Goal: Transaction & Acquisition: Purchase product/service

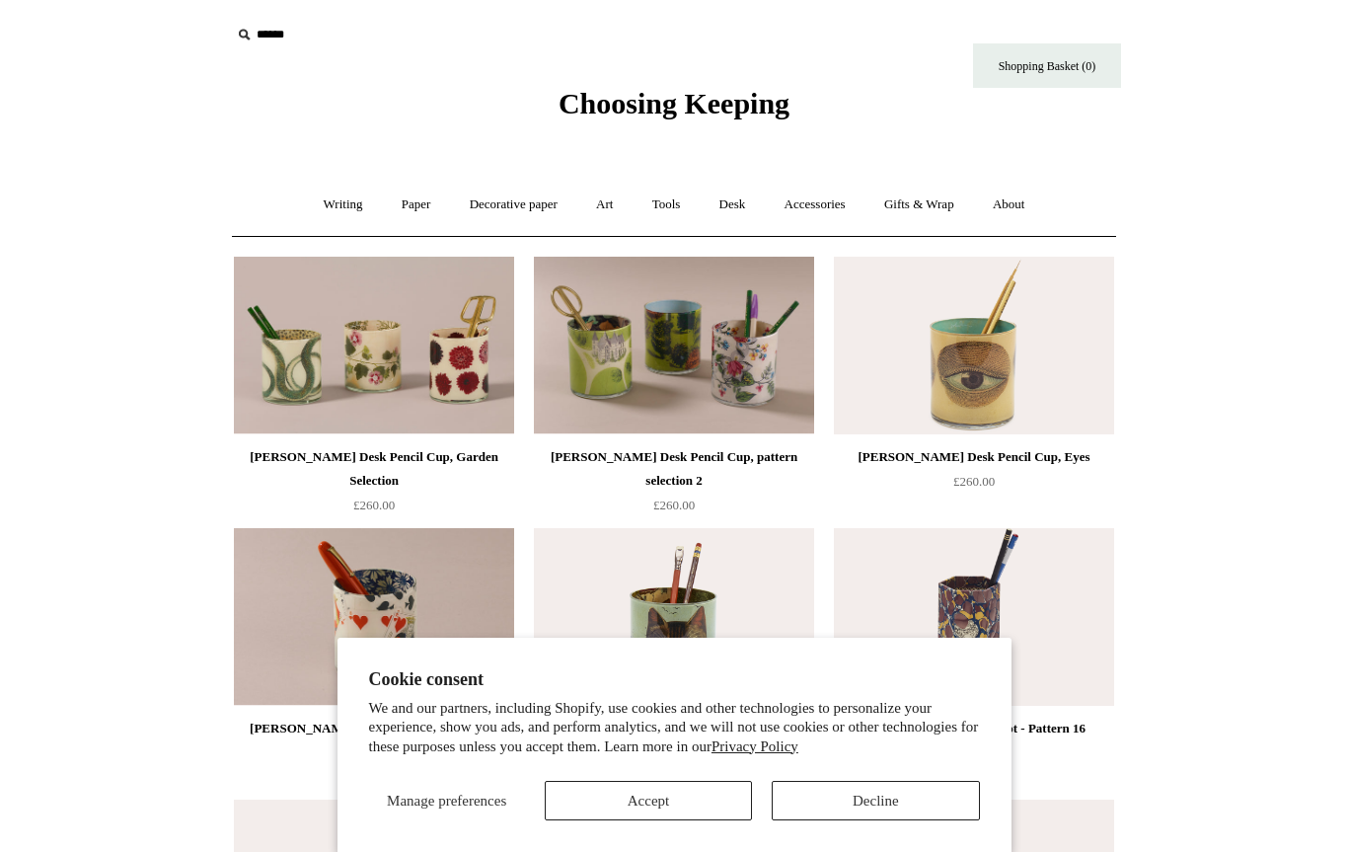
click at [693, 797] on button "Accept" at bounding box center [648, 800] width 207 height 39
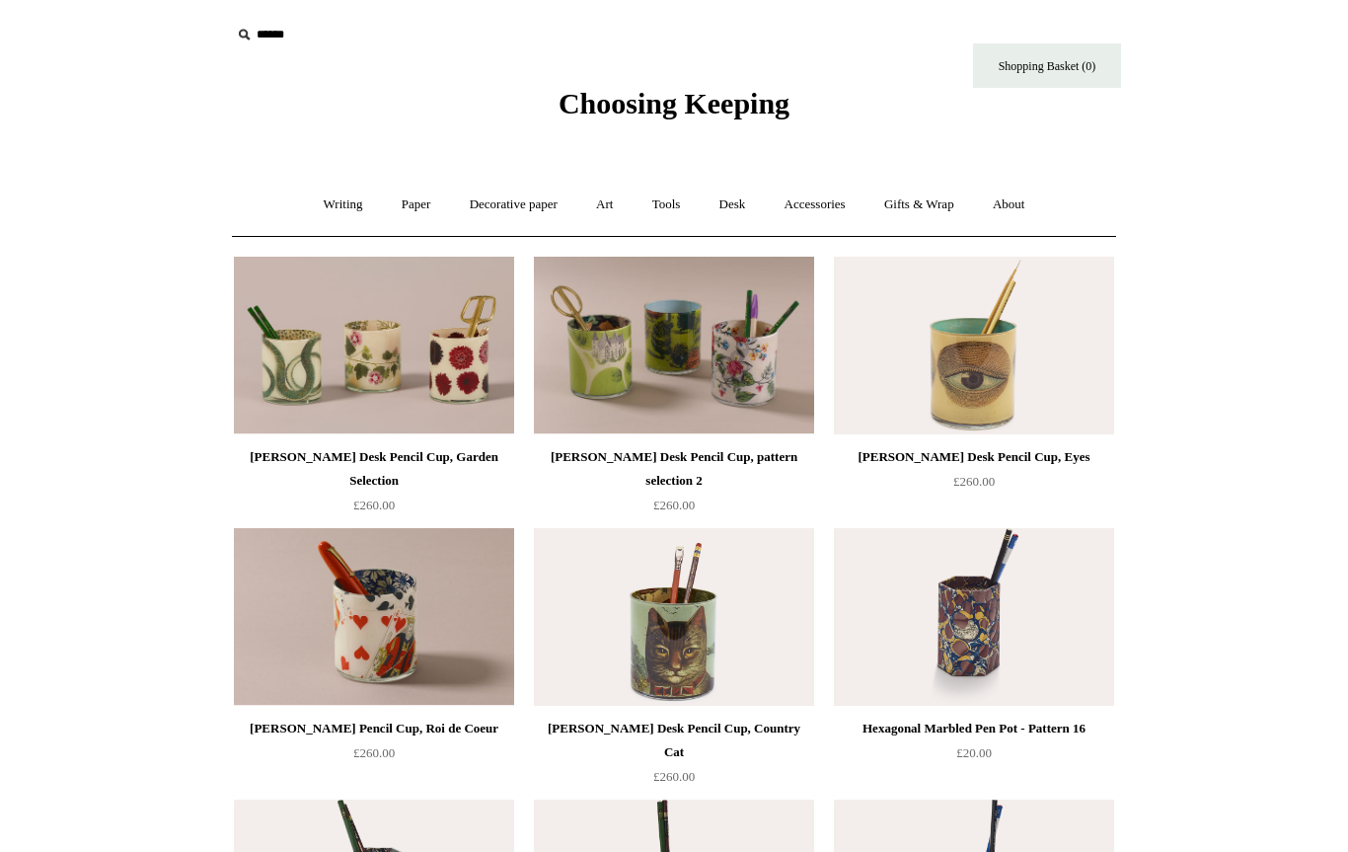
click at [611, 198] on link "Art +" at bounding box center [604, 205] width 52 height 52
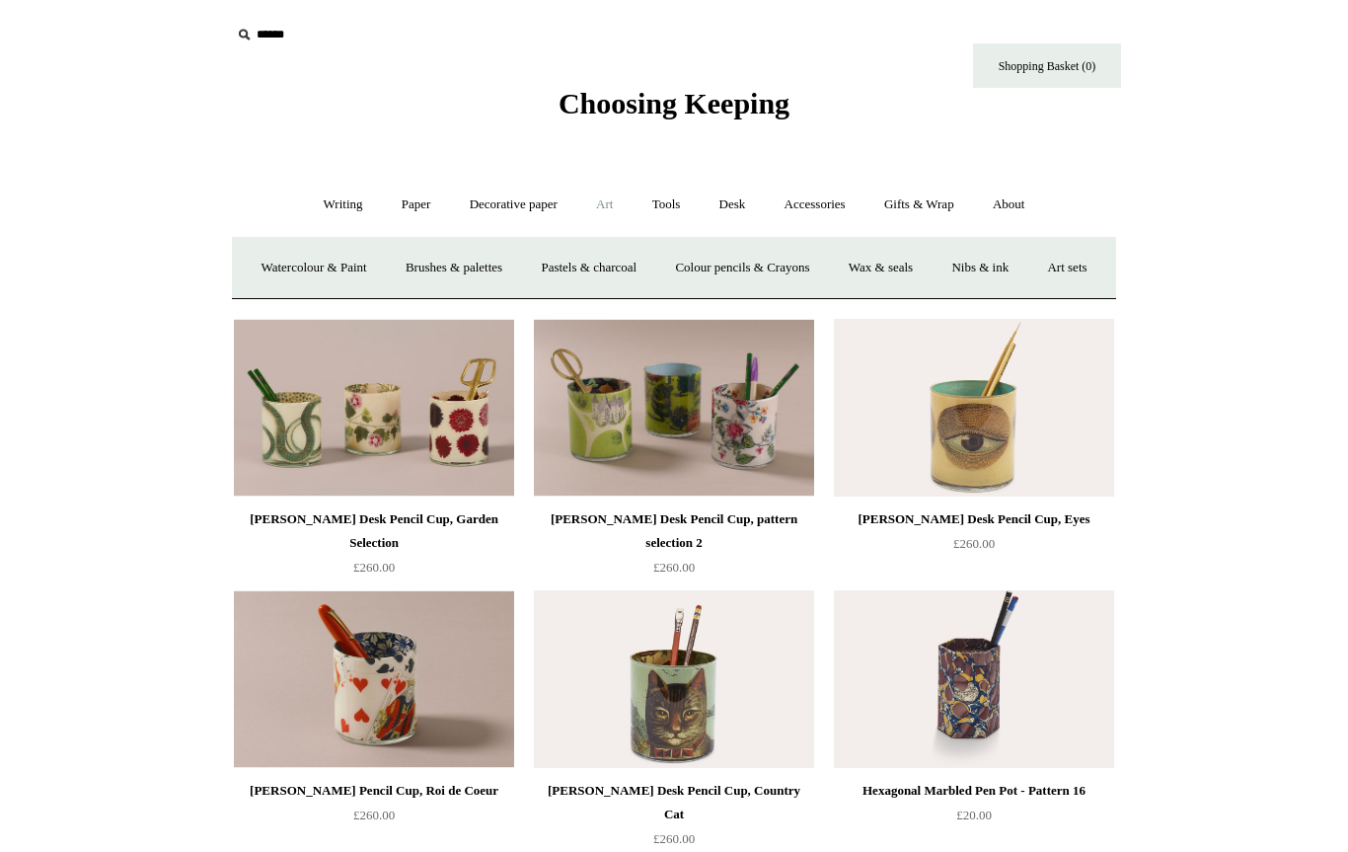
click at [821, 200] on link "Accessories +" at bounding box center [815, 205] width 97 height 52
click at [748, 198] on link "Desk +" at bounding box center [733, 205] width 62 height 52
click at [855, 187] on link "Accessories +" at bounding box center [815, 205] width 97 height 52
click at [314, 263] on link "Personal Accessories +" at bounding box center [337, 268] width 143 height 52
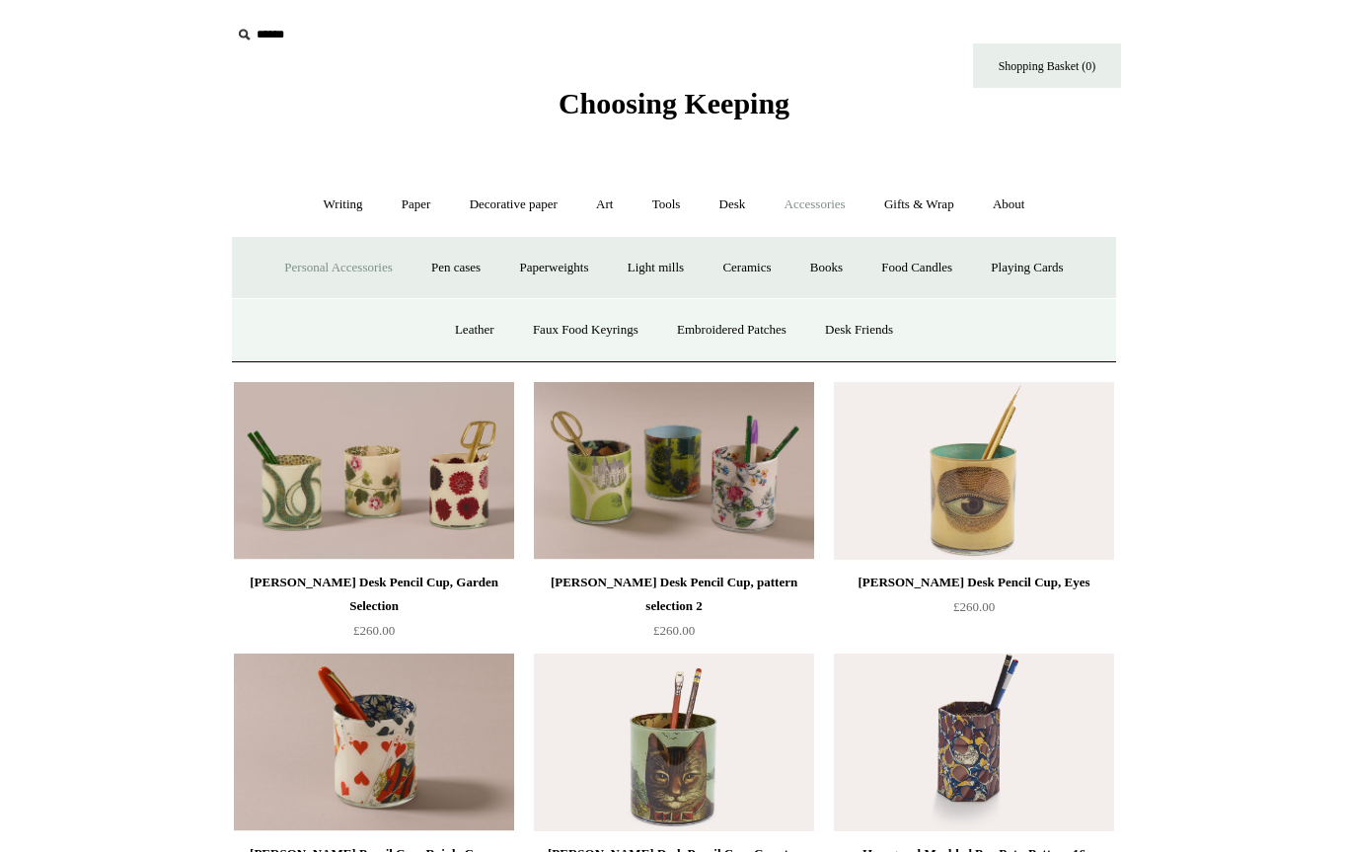
click at [762, 264] on link "Ceramics +" at bounding box center [747, 268] width 84 height 52
click at [750, 269] on link "Ceramics -" at bounding box center [747, 268] width 84 height 52
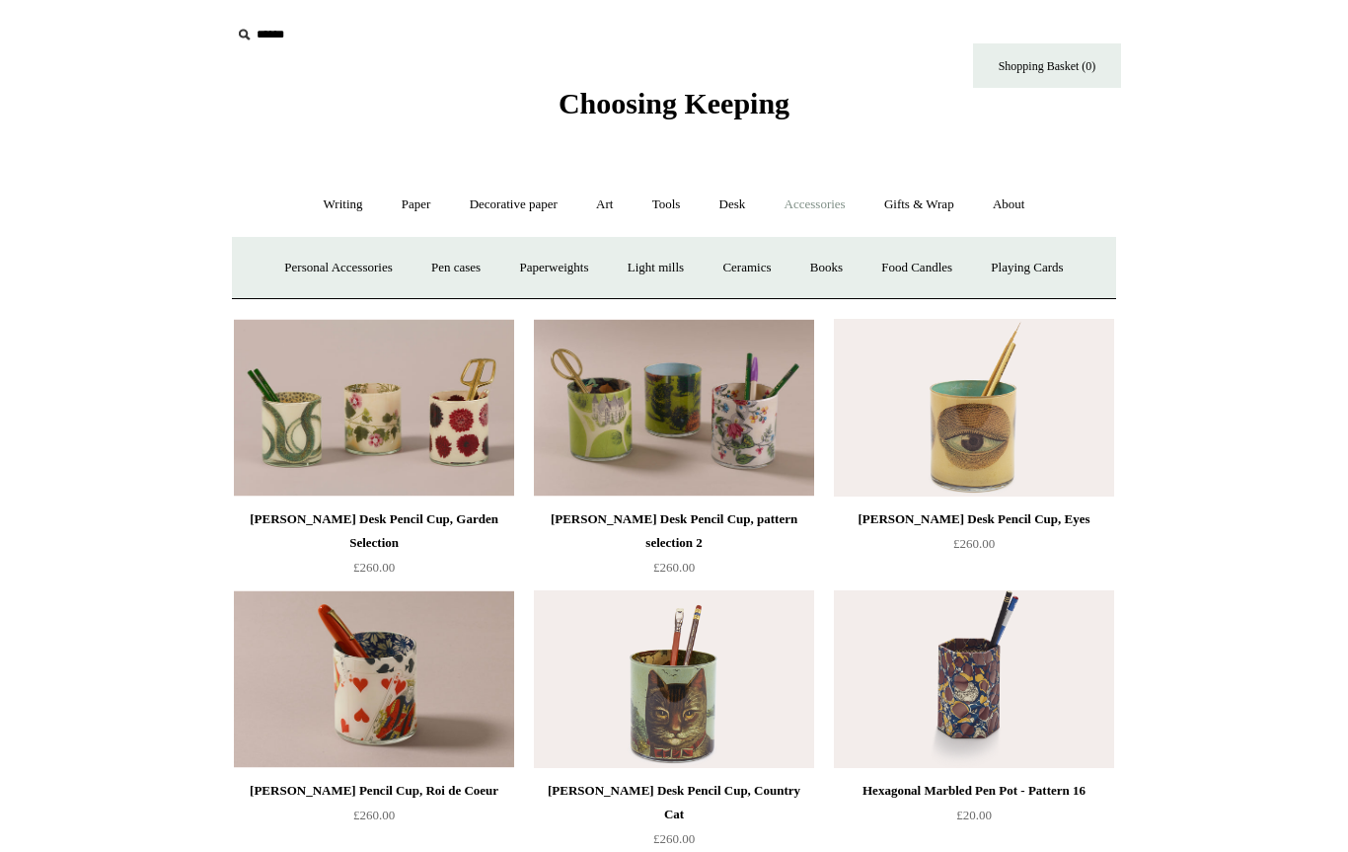
click at [755, 270] on link "Ceramics +" at bounding box center [747, 268] width 84 height 52
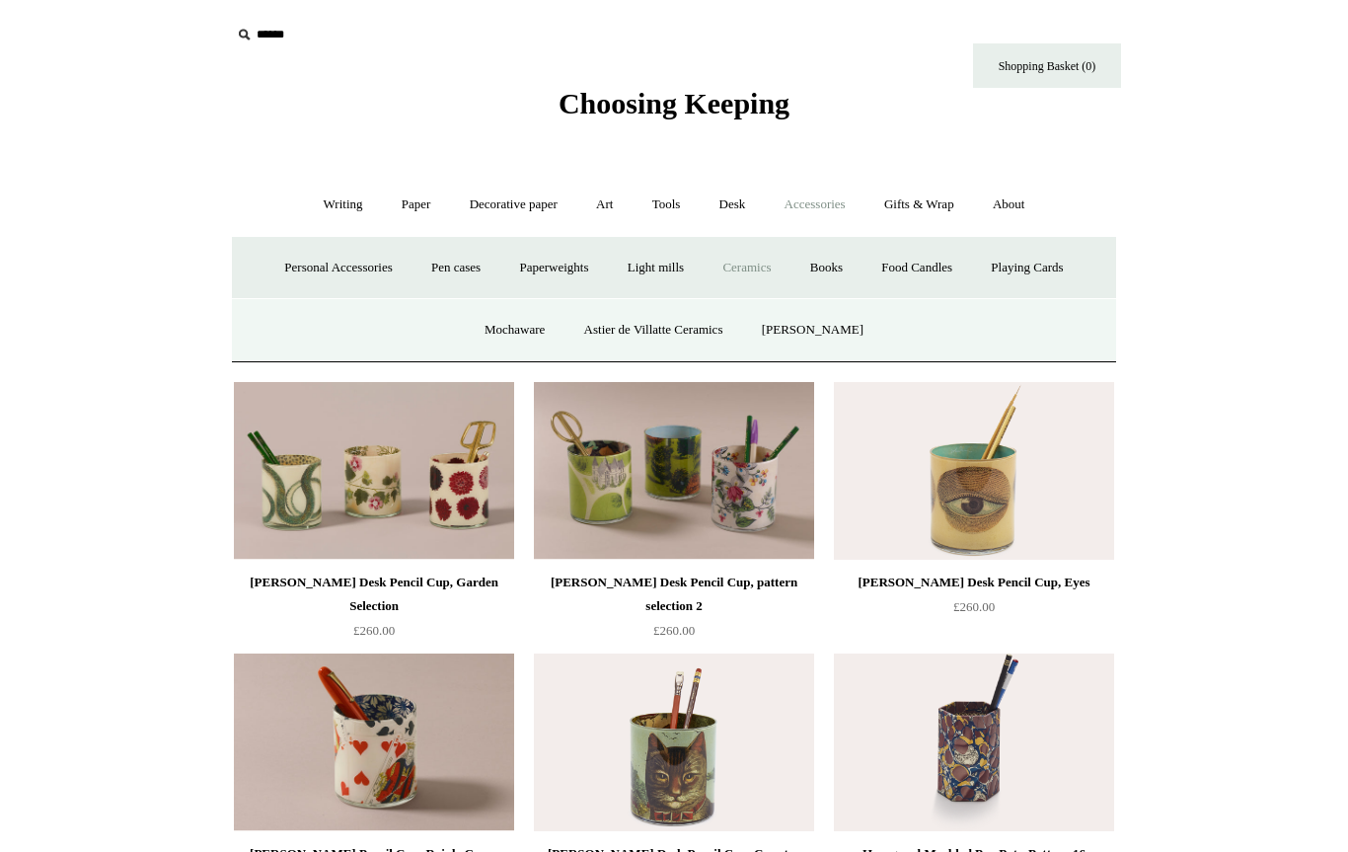
click at [759, 284] on link "Ceramics -" at bounding box center [747, 268] width 84 height 52
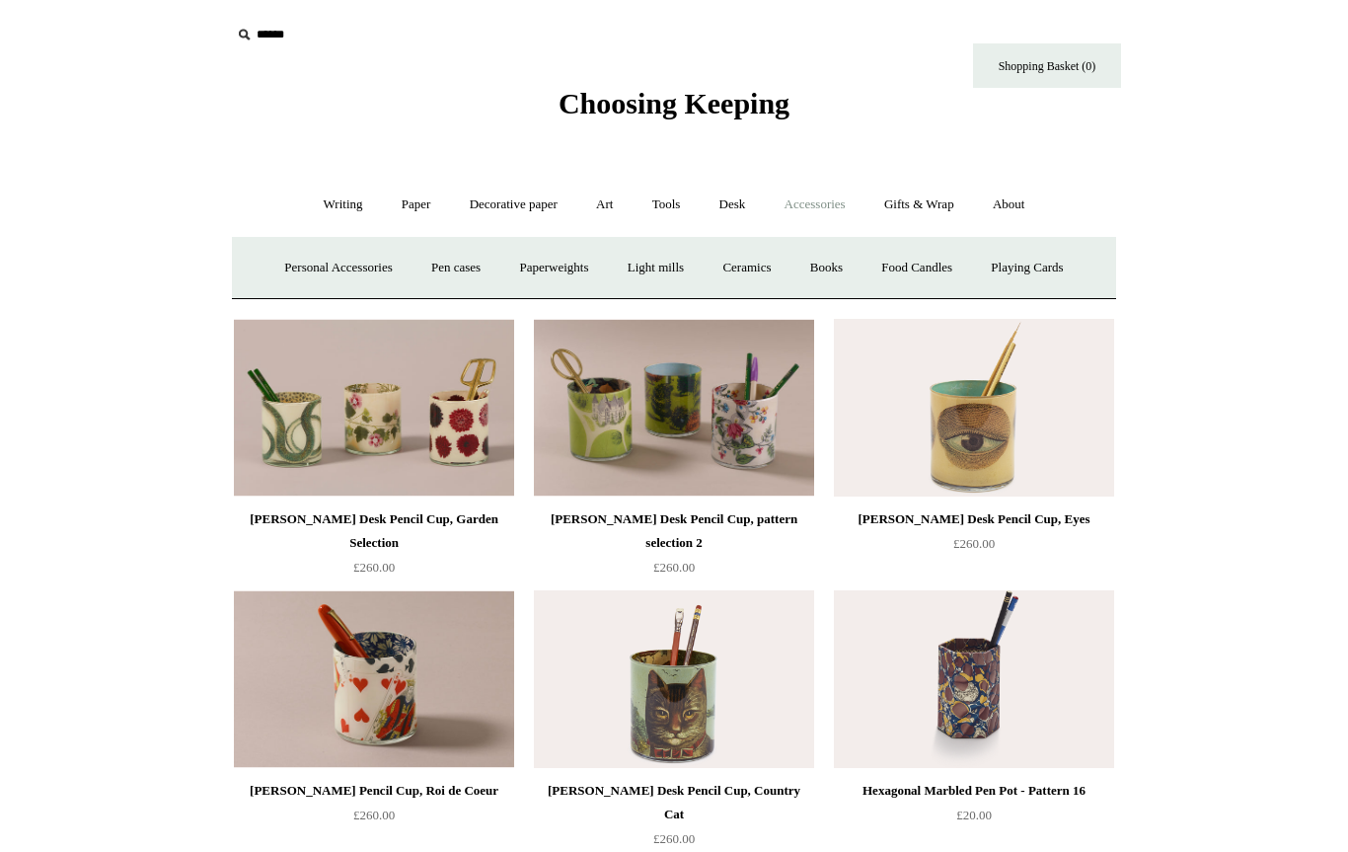
click at [710, 199] on link "Desk +" at bounding box center [733, 205] width 62 height 52
click at [771, 271] on link "Desk Accessories" at bounding box center [757, 268] width 125 height 52
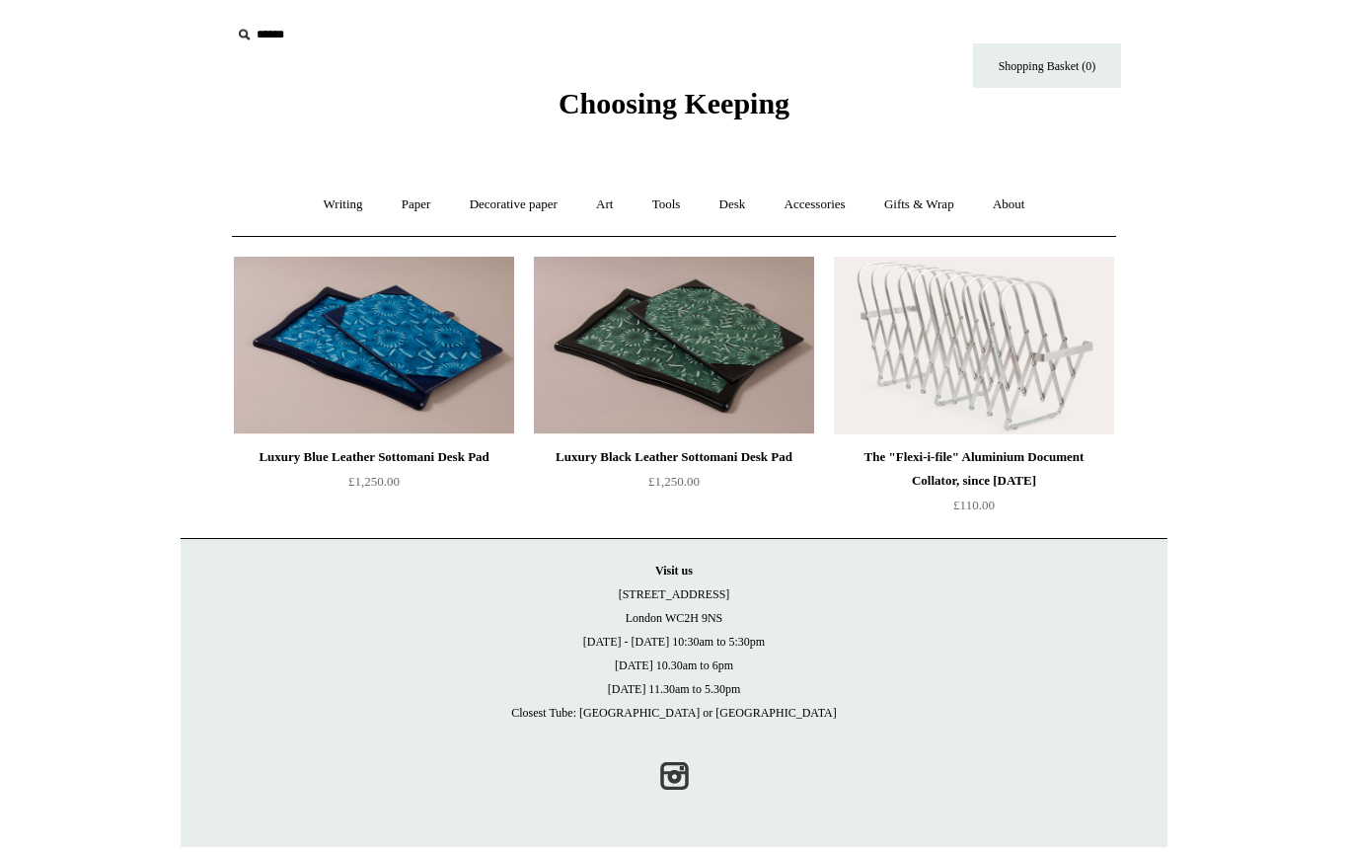
click at [523, 204] on link "Decorative paper +" at bounding box center [513, 205] width 123 height 52
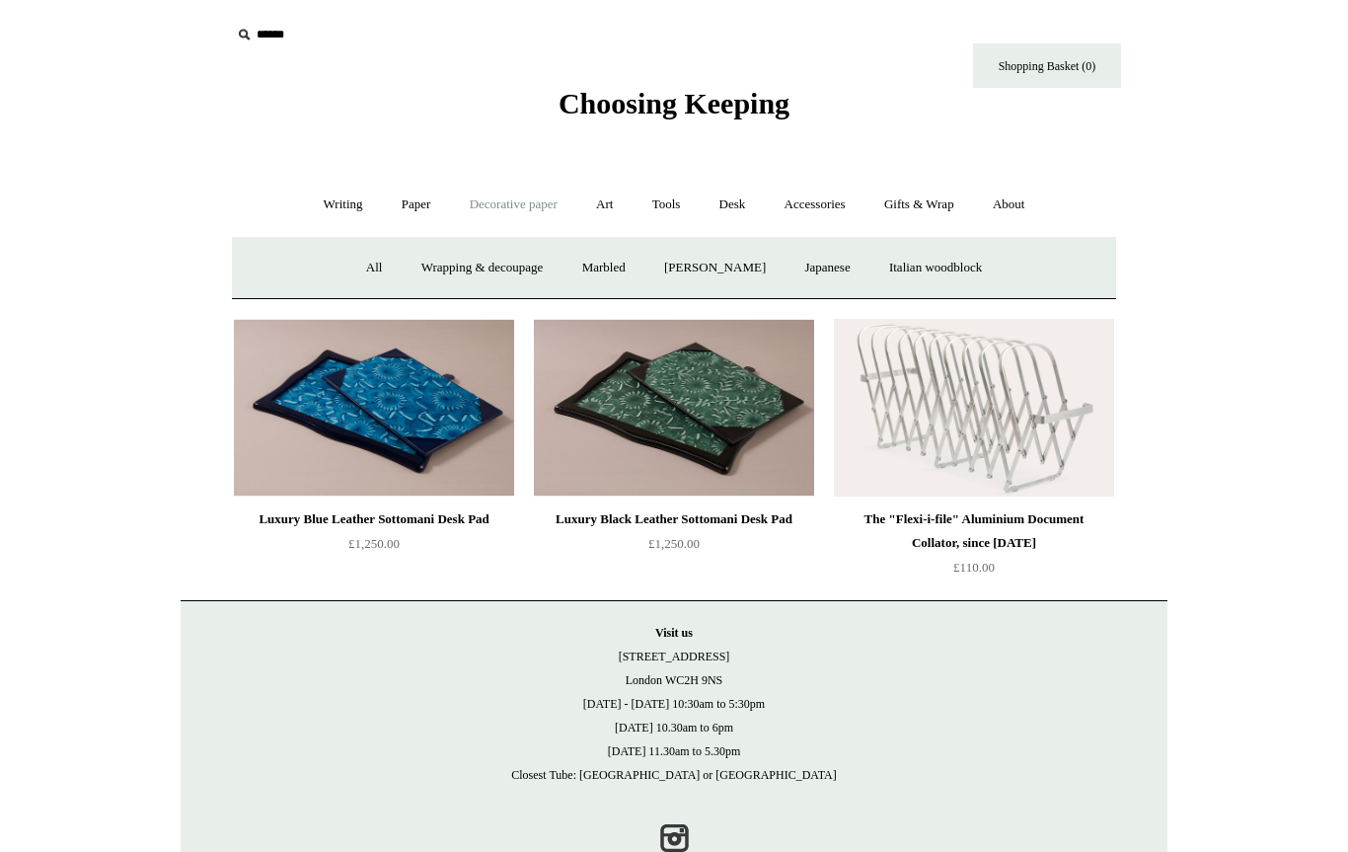
click at [337, 195] on link "Writing +" at bounding box center [343, 205] width 75 height 52
click at [408, 203] on link "Paper +" at bounding box center [416, 205] width 65 height 52
click at [766, 261] on link "Greeting cards +" at bounding box center [754, 268] width 111 height 52
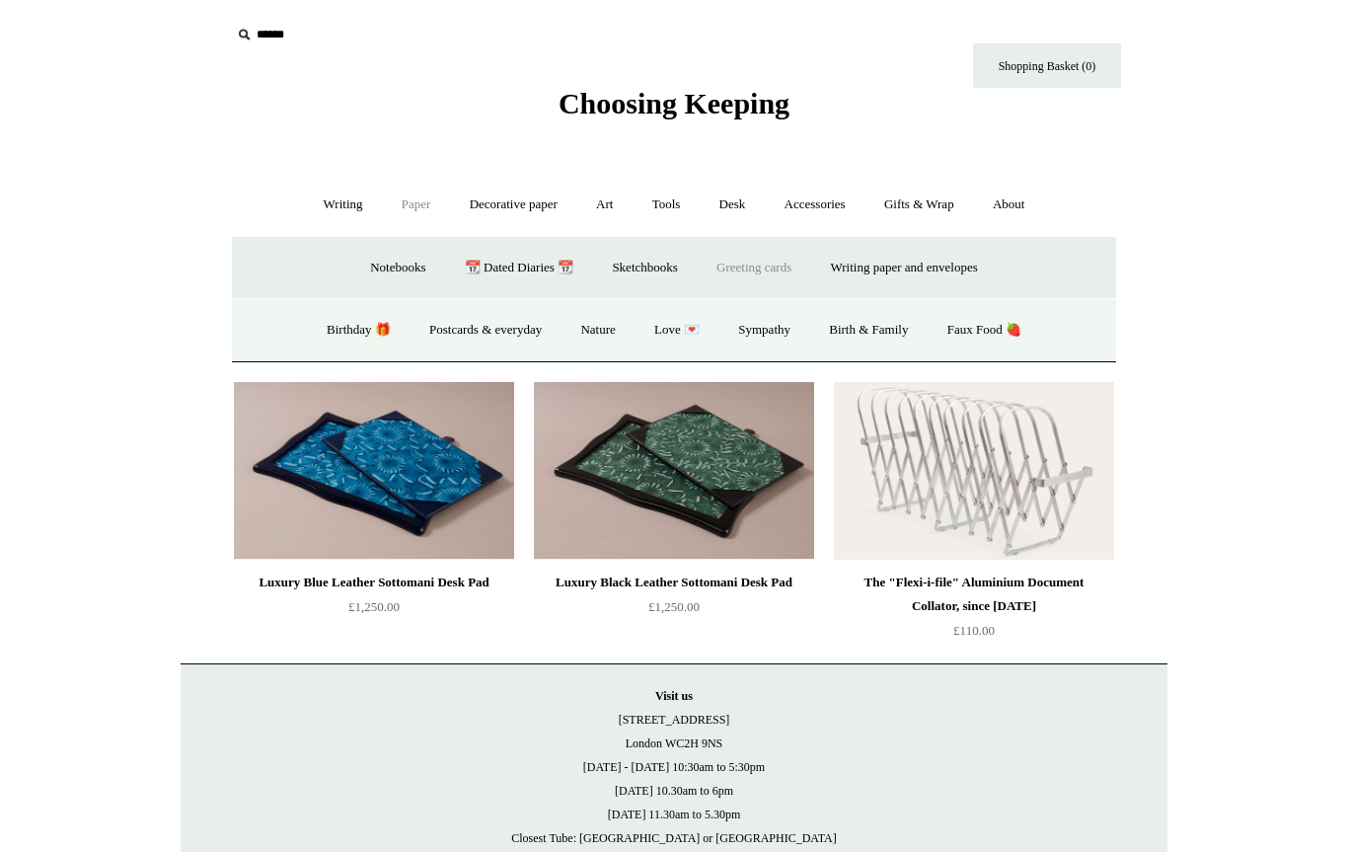
click at [682, 342] on link "Love 💌" at bounding box center [677, 330] width 81 height 52
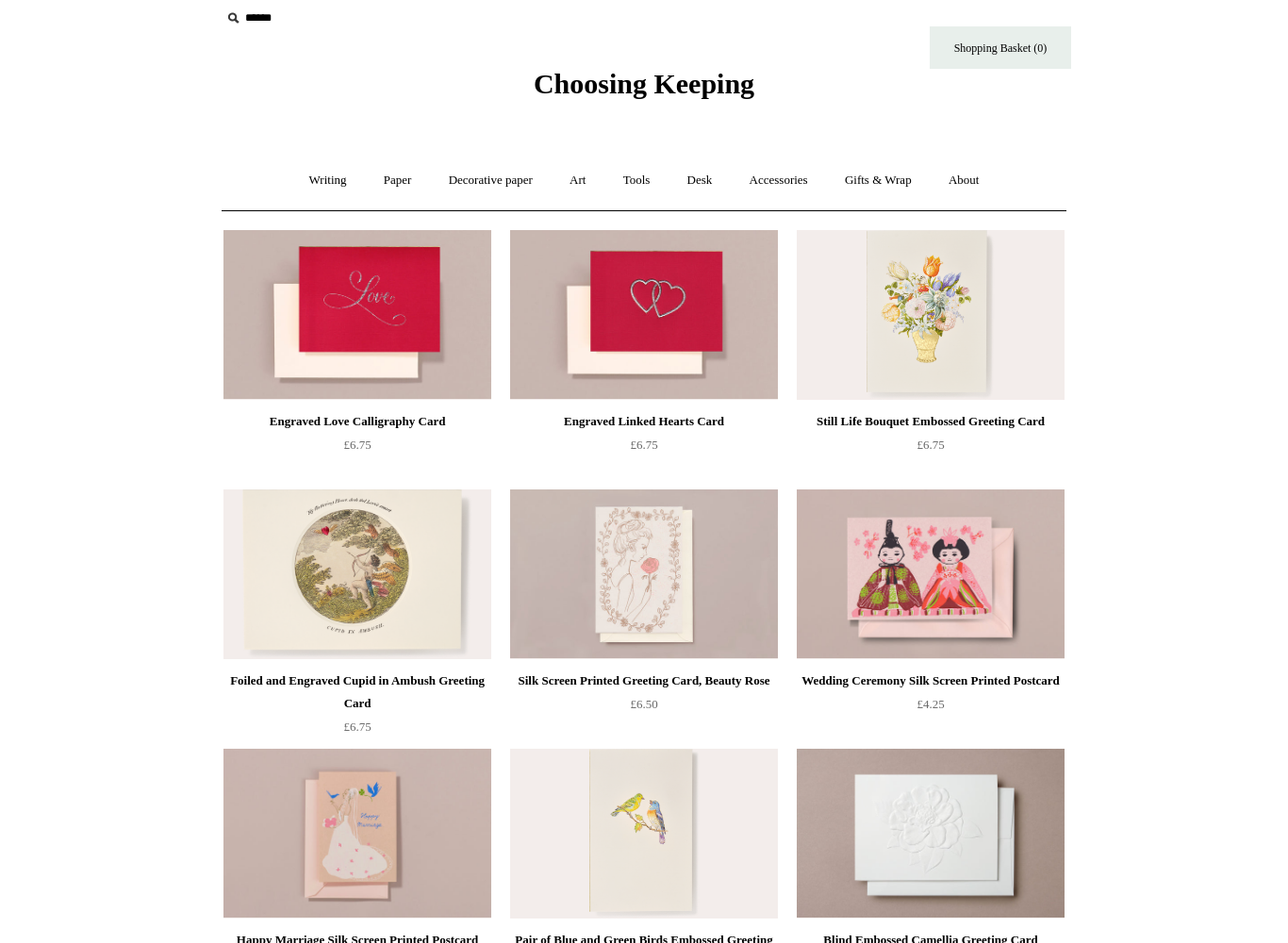
scroll to position [15, 0]
click at [980, 595] on img at bounding box center [931, 574] width 268 height 170
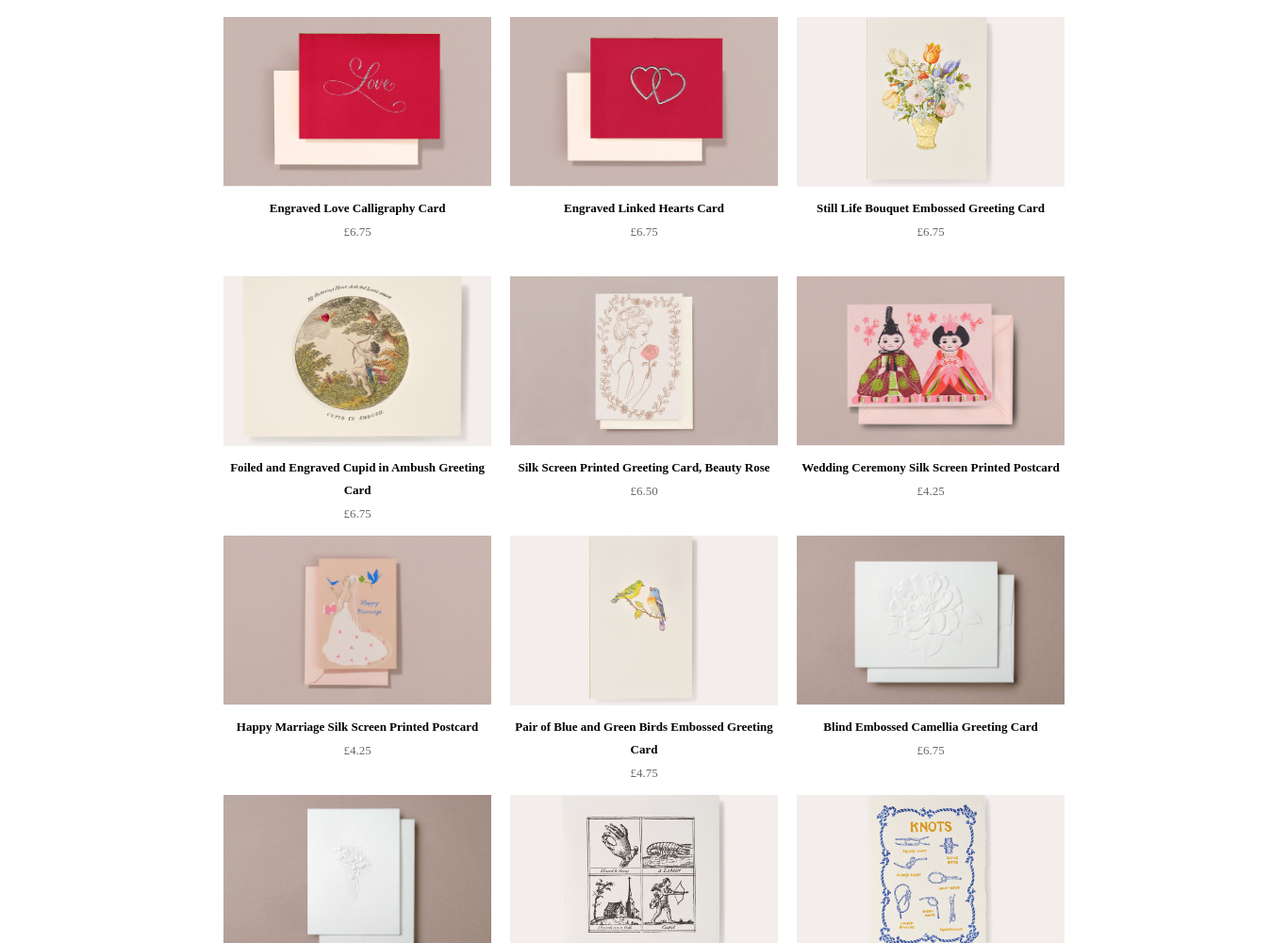
scroll to position [231, 0]
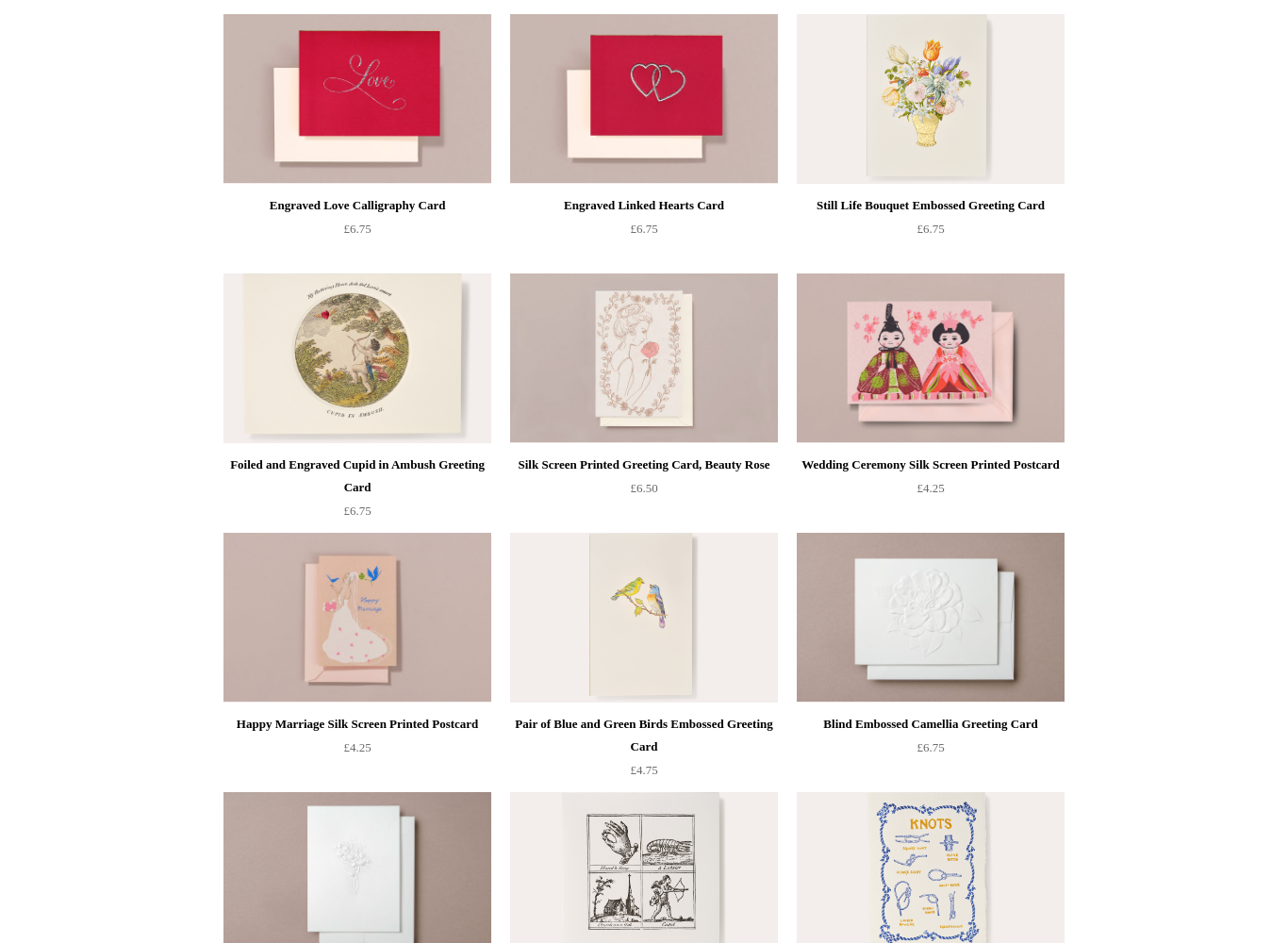
click at [668, 660] on img at bounding box center [644, 618] width 268 height 170
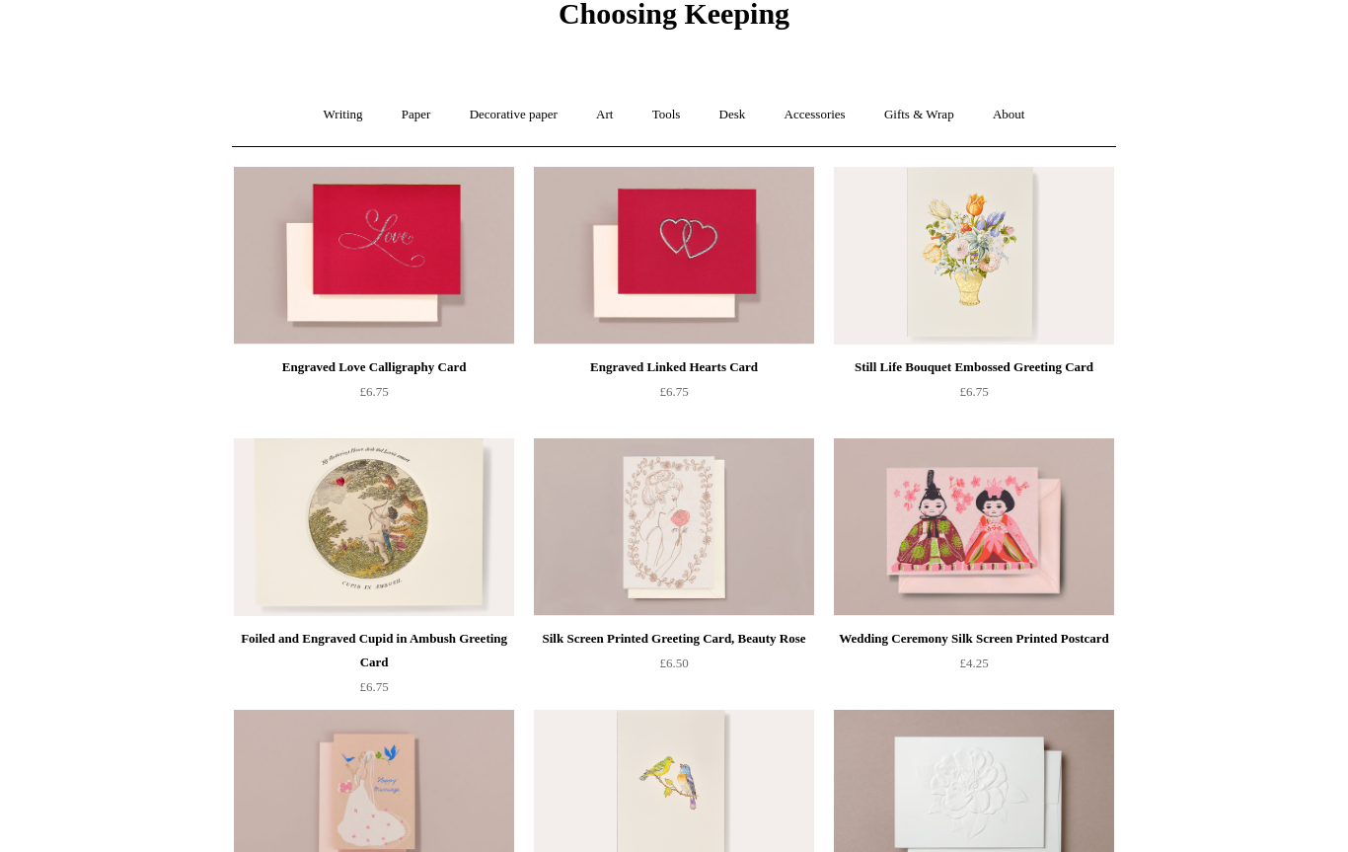
scroll to position [88, 0]
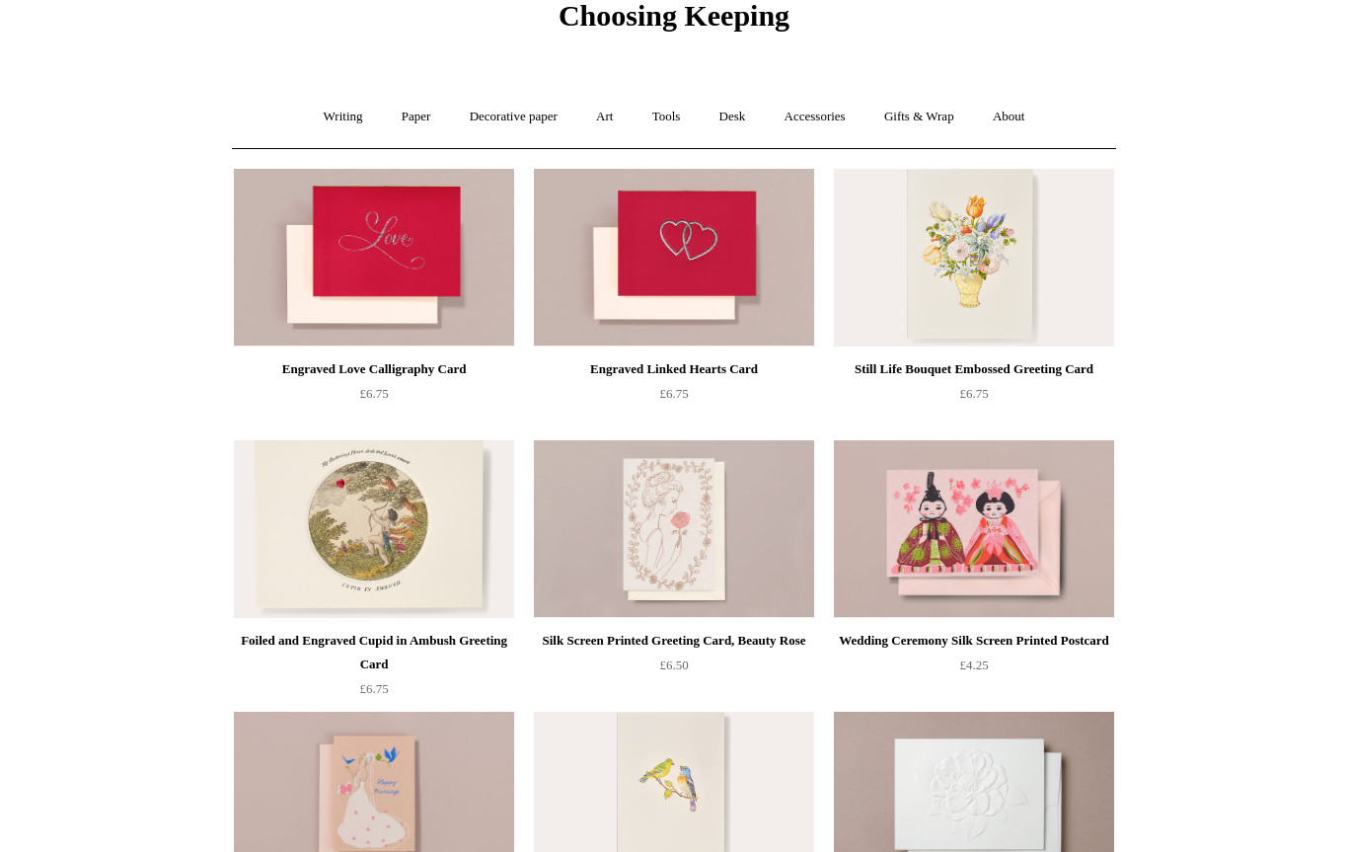
click at [456, 571] on img at bounding box center [374, 529] width 280 height 178
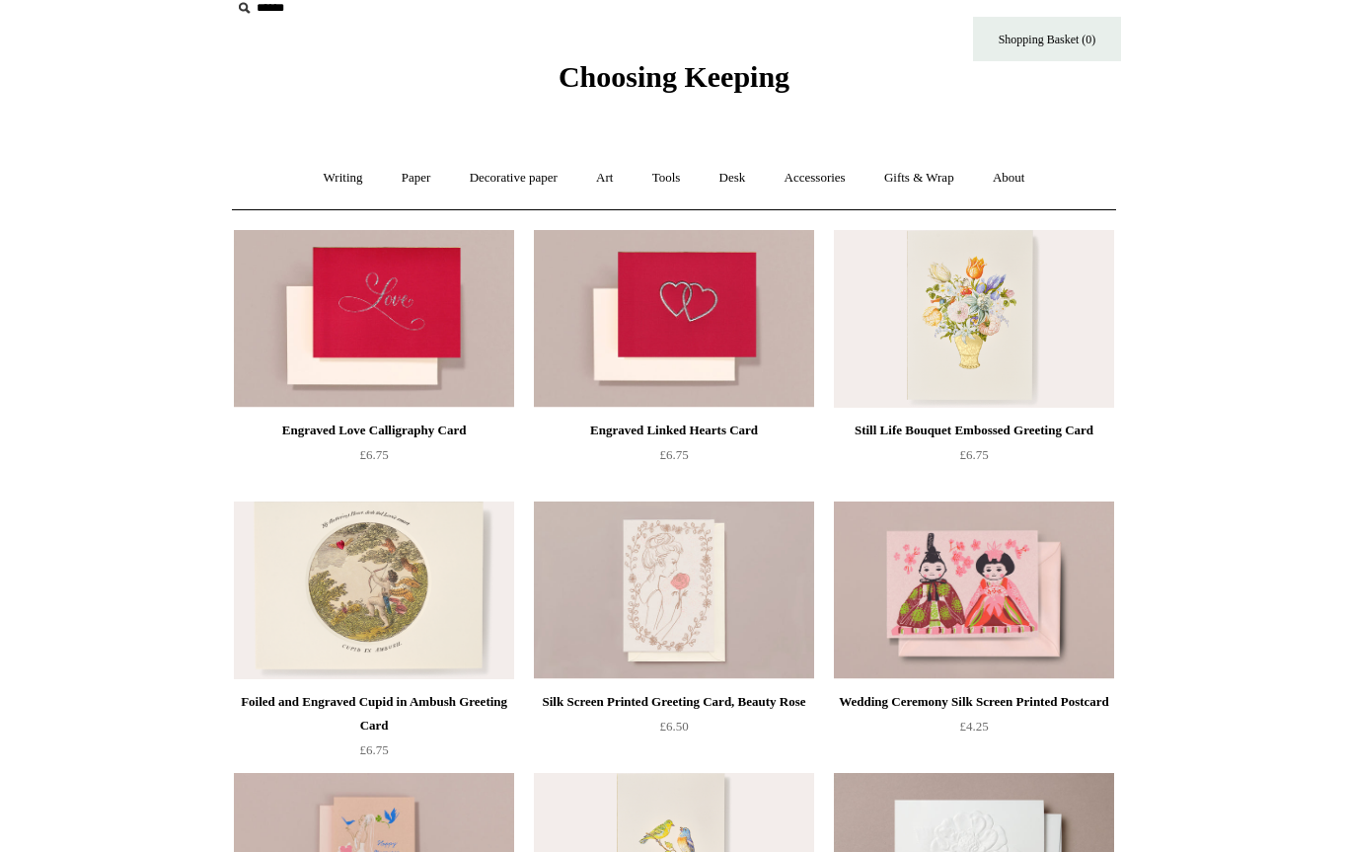
scroll to position [0, 0]
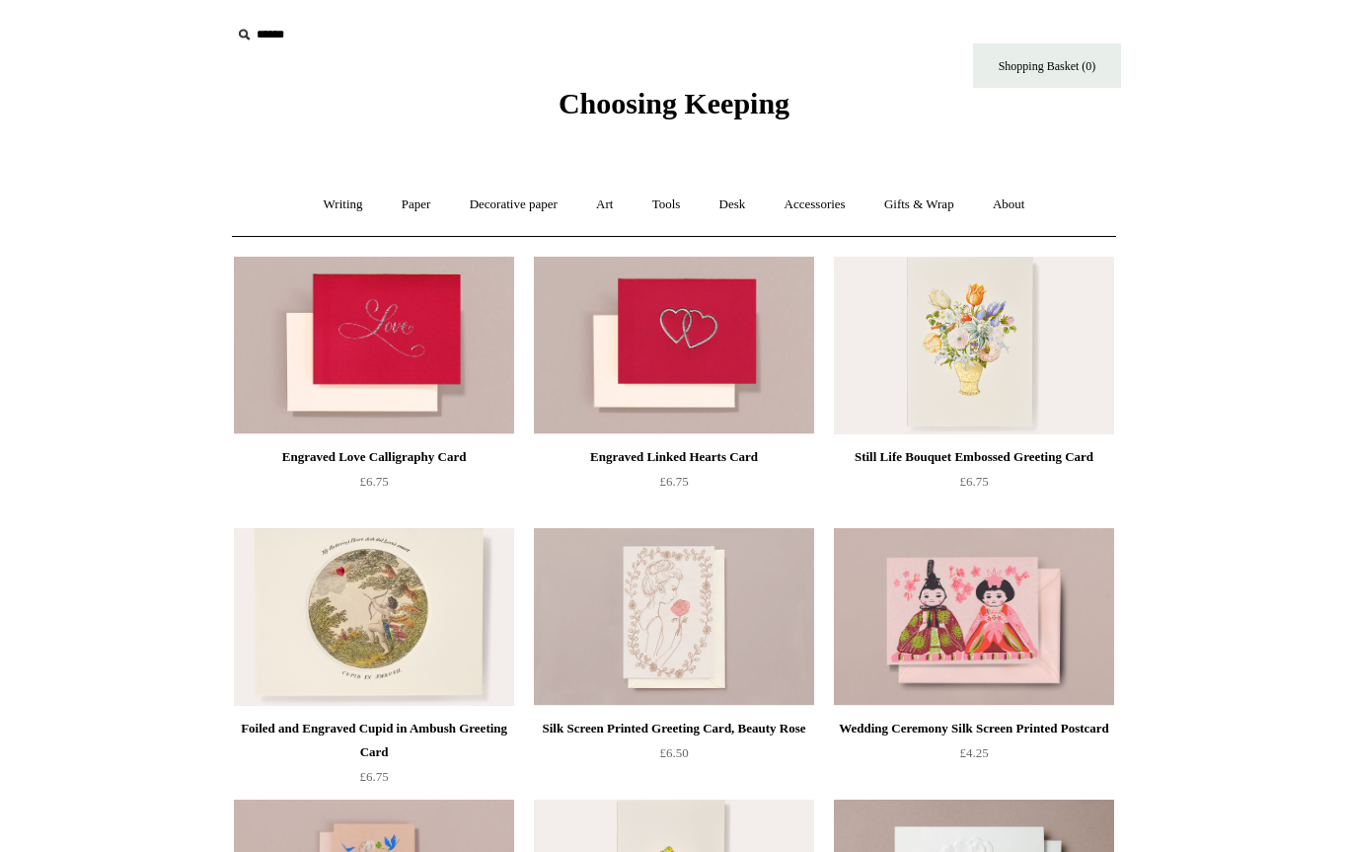
click at [936, 209] on link "Gifts & Wrap +" at bounding box center [920, 205] width 106 height 52
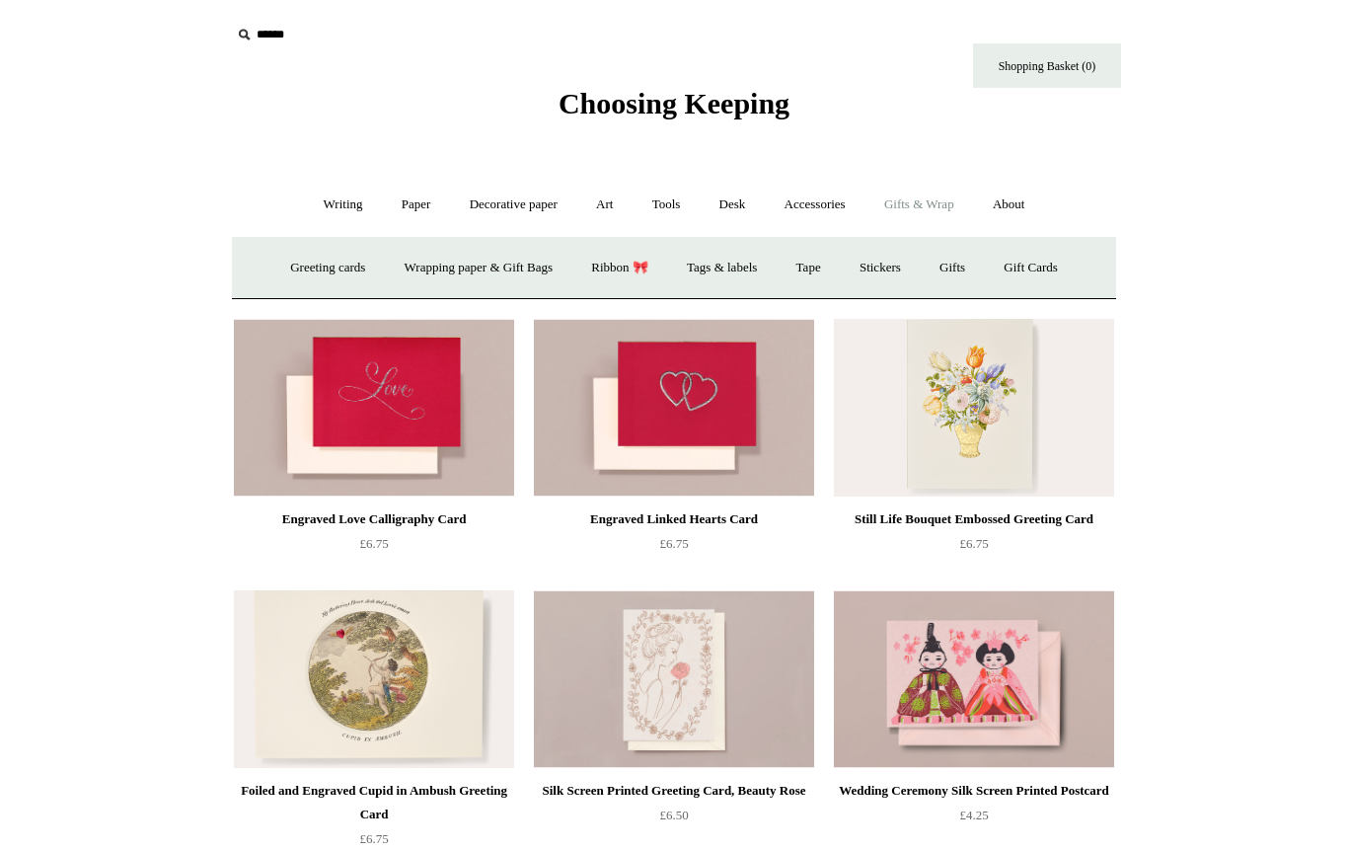
click at [890, 257] on link "Stickers" at bounding box center [880, 268] width 77 height 52
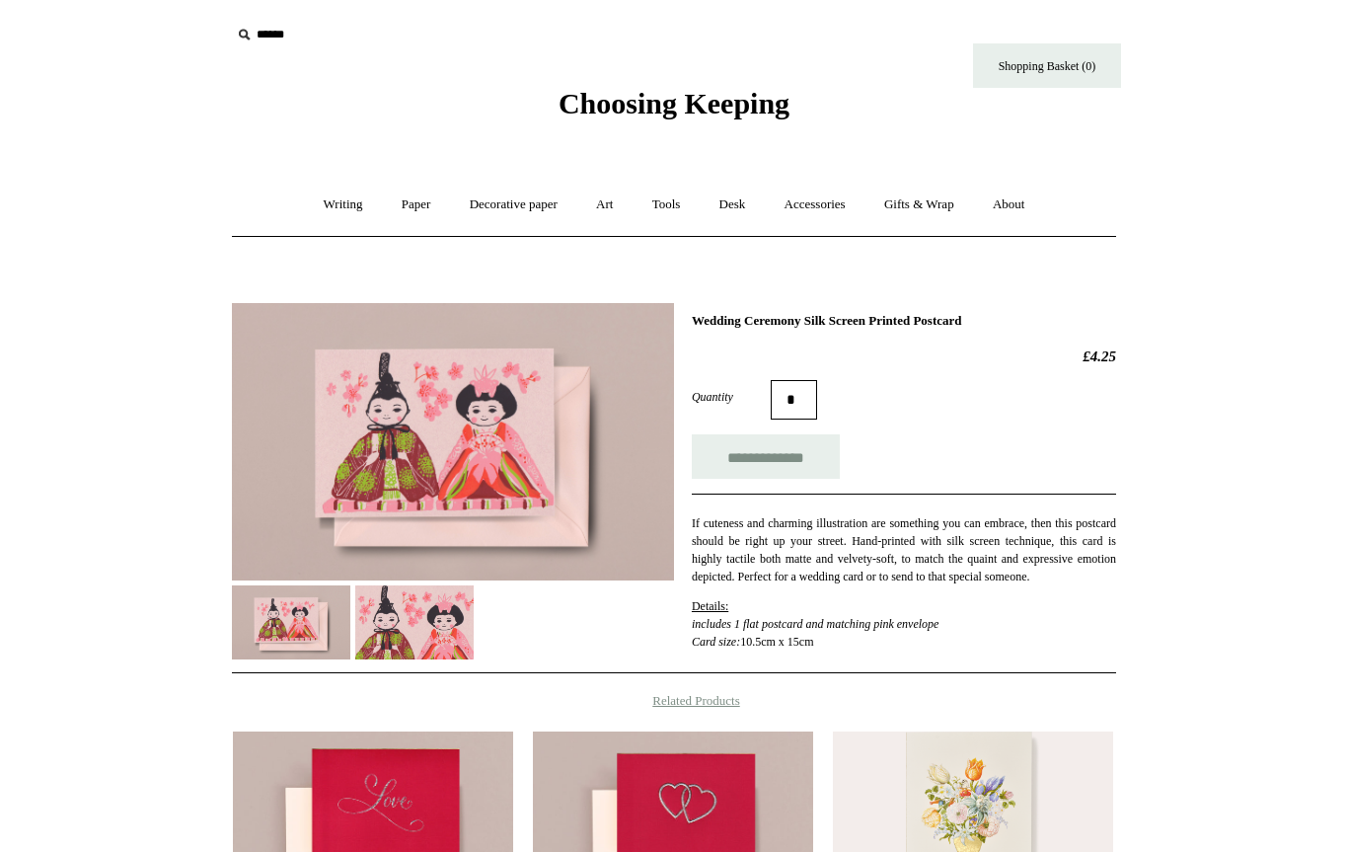
click at [735, 450] on input "**********" at bounding box center [766, 456] width 148 height 44
type input "**********"
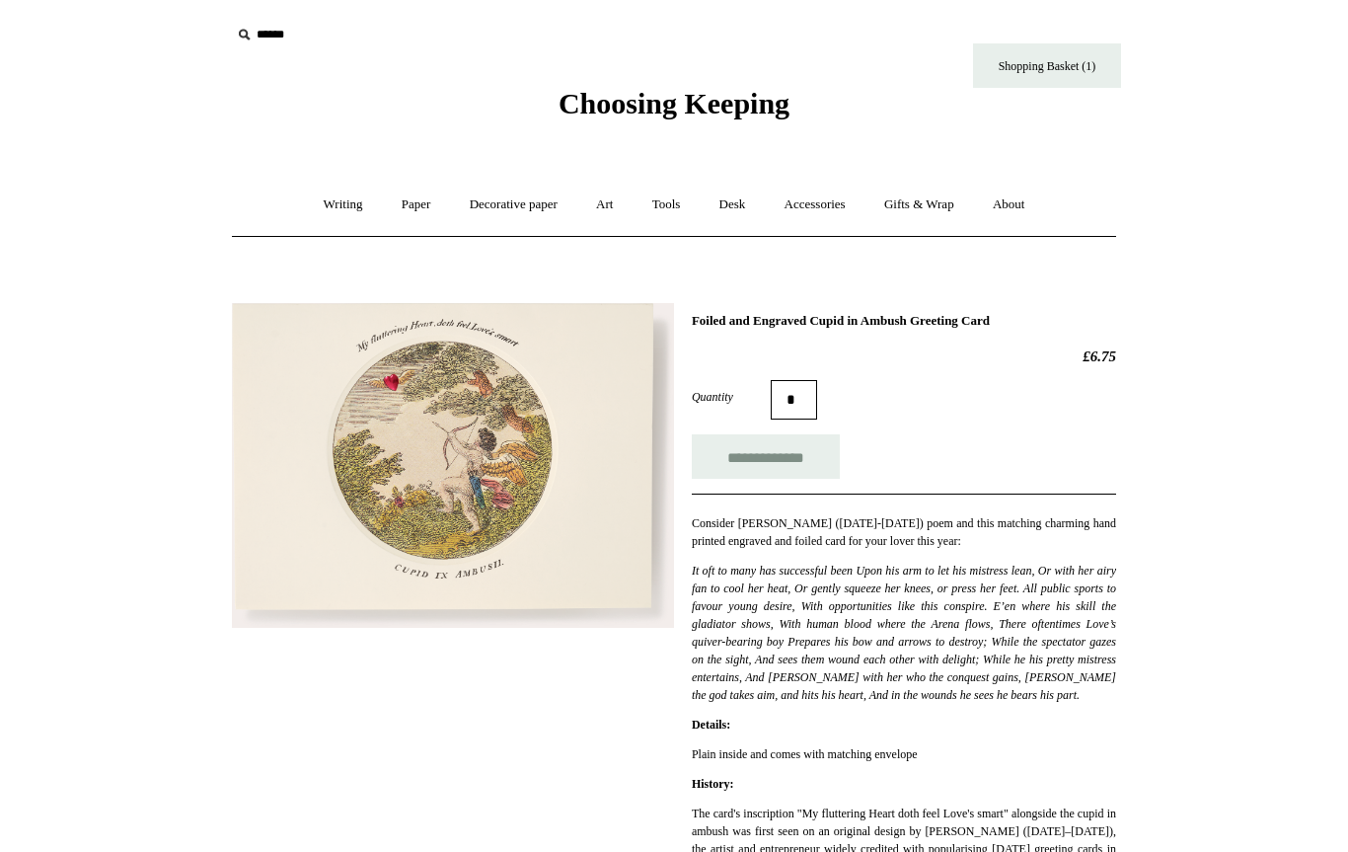
click at [418, 565] on img at bounding box center [453, 466] width 442 height 326
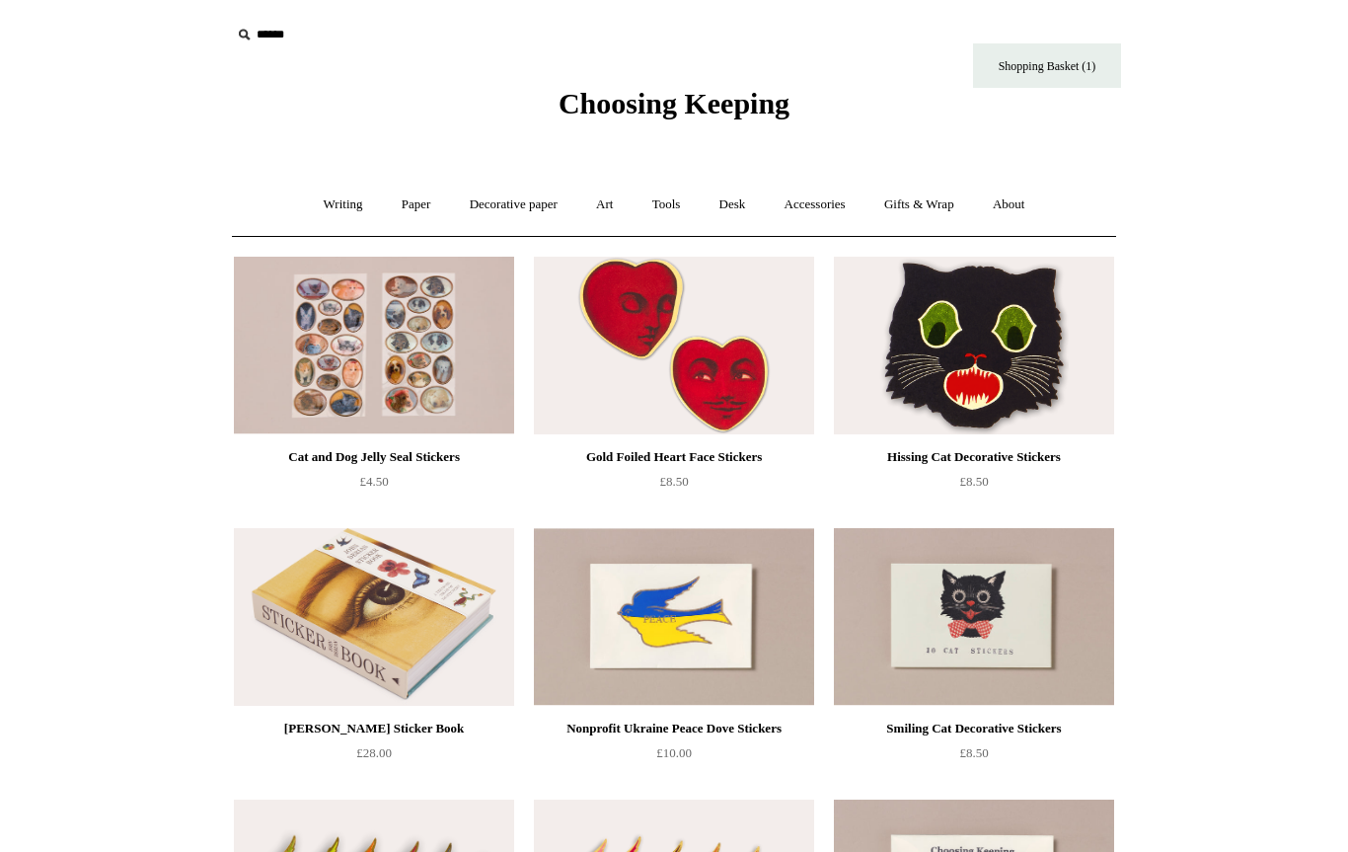
click at [746, 447] on div "Gold Foiled Heart Face Stickers" at bounding box center [674, 457] width 270 height 24
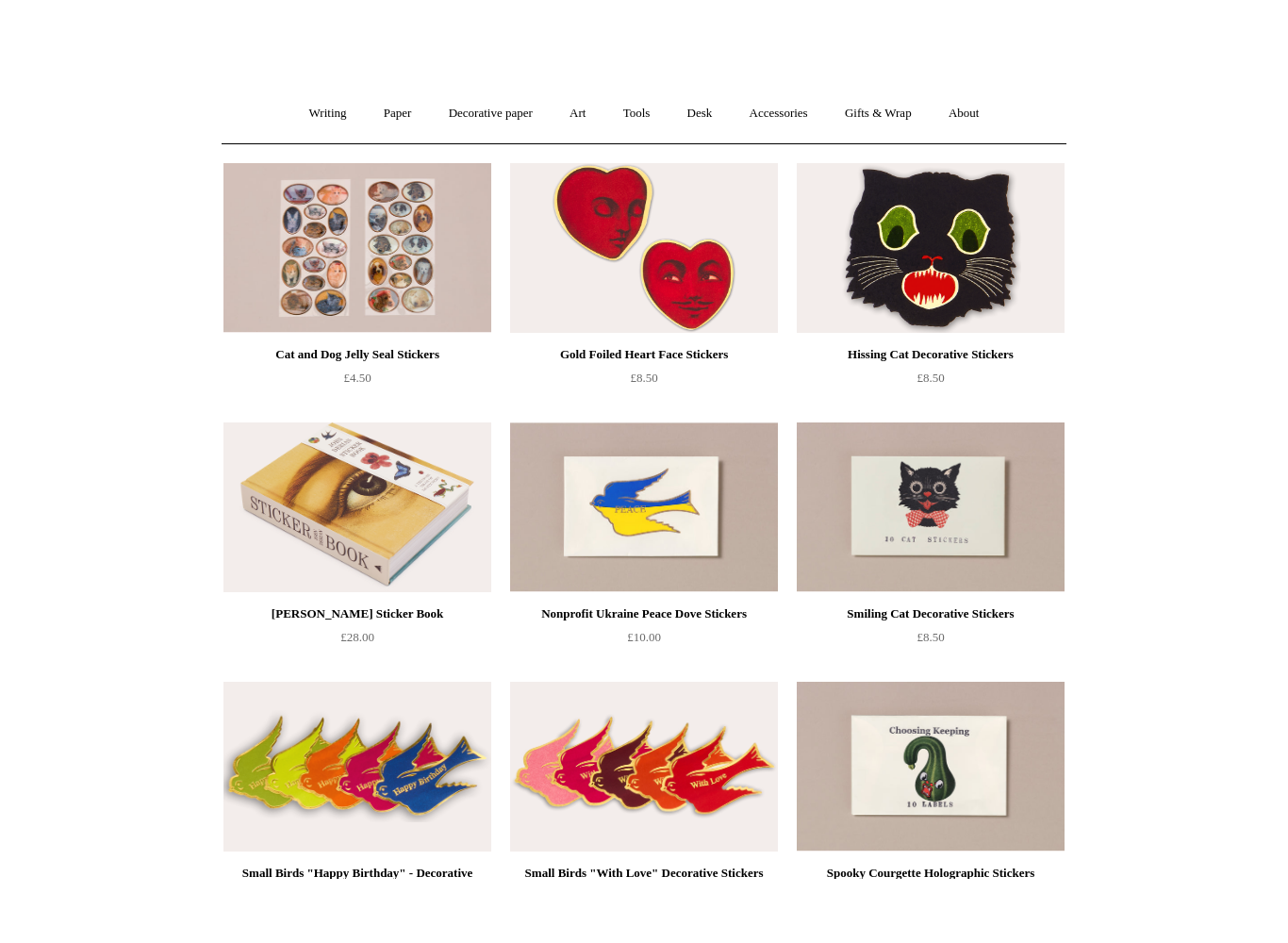
scroll to position [133, 0]
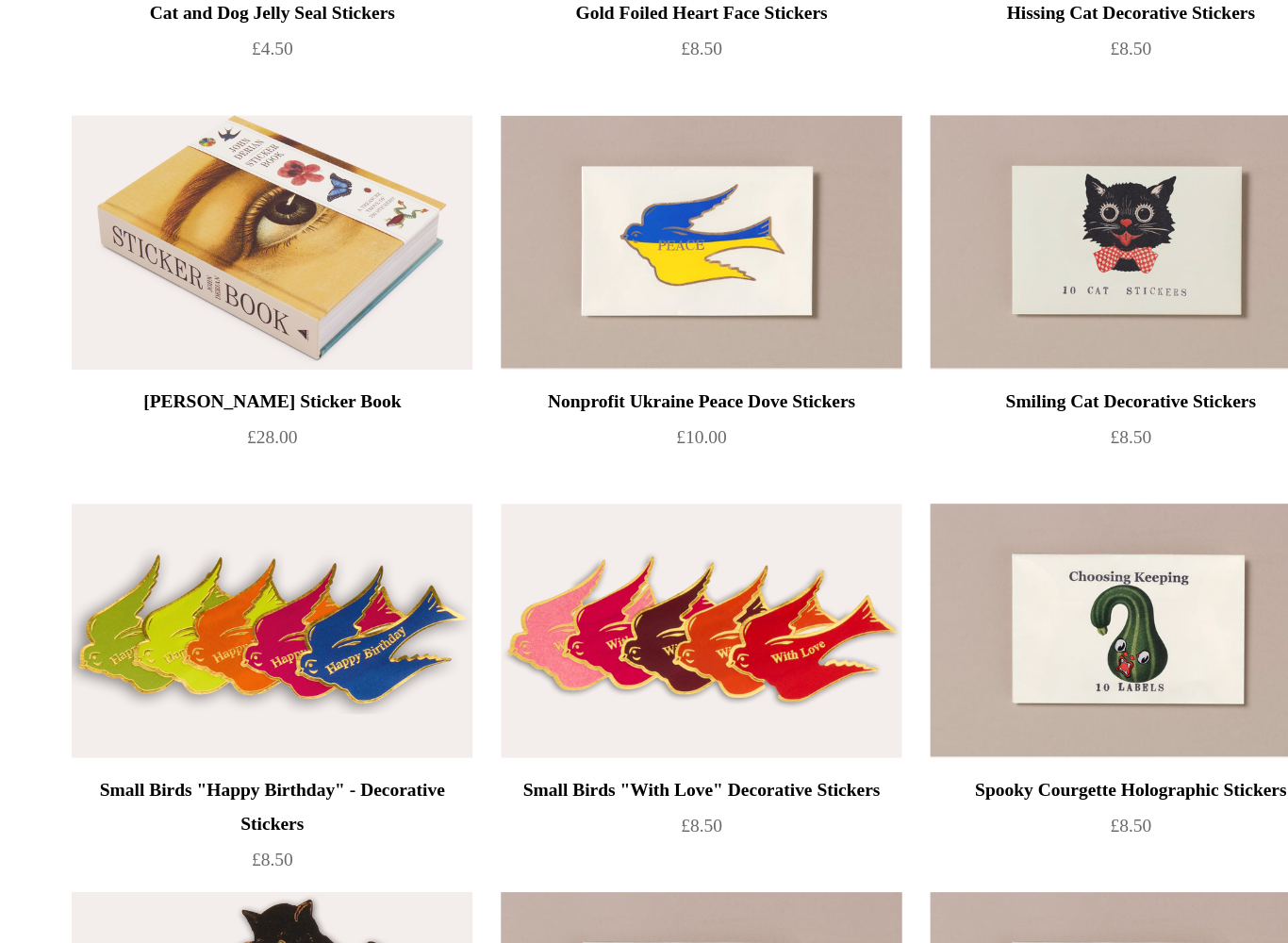
click at [541, 631] on img at bounding box center [644, 716] width 268 height 170
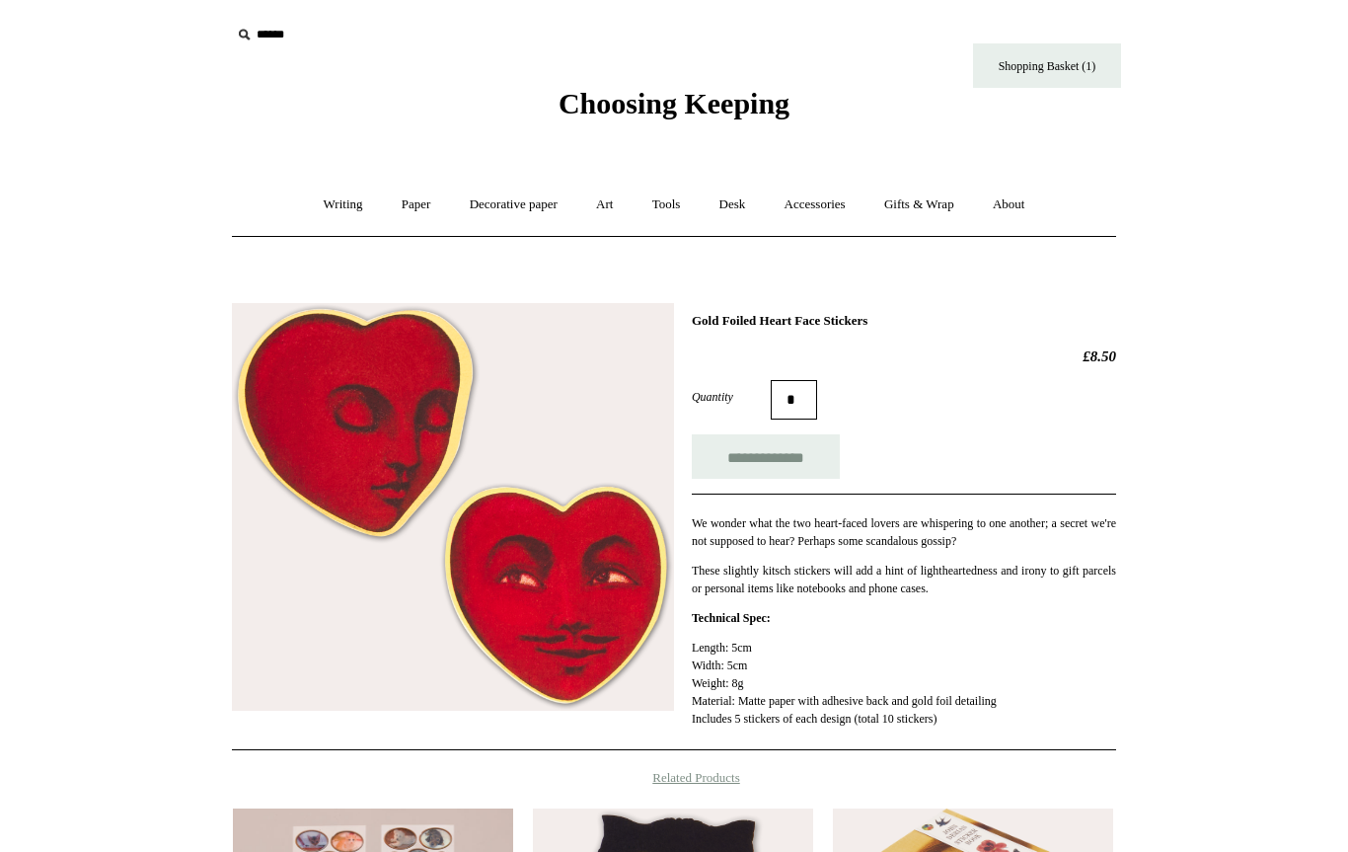
click at [816, 464] on input "**********" at bounding box center [766, 456] width 148 height 44
type input "**********"
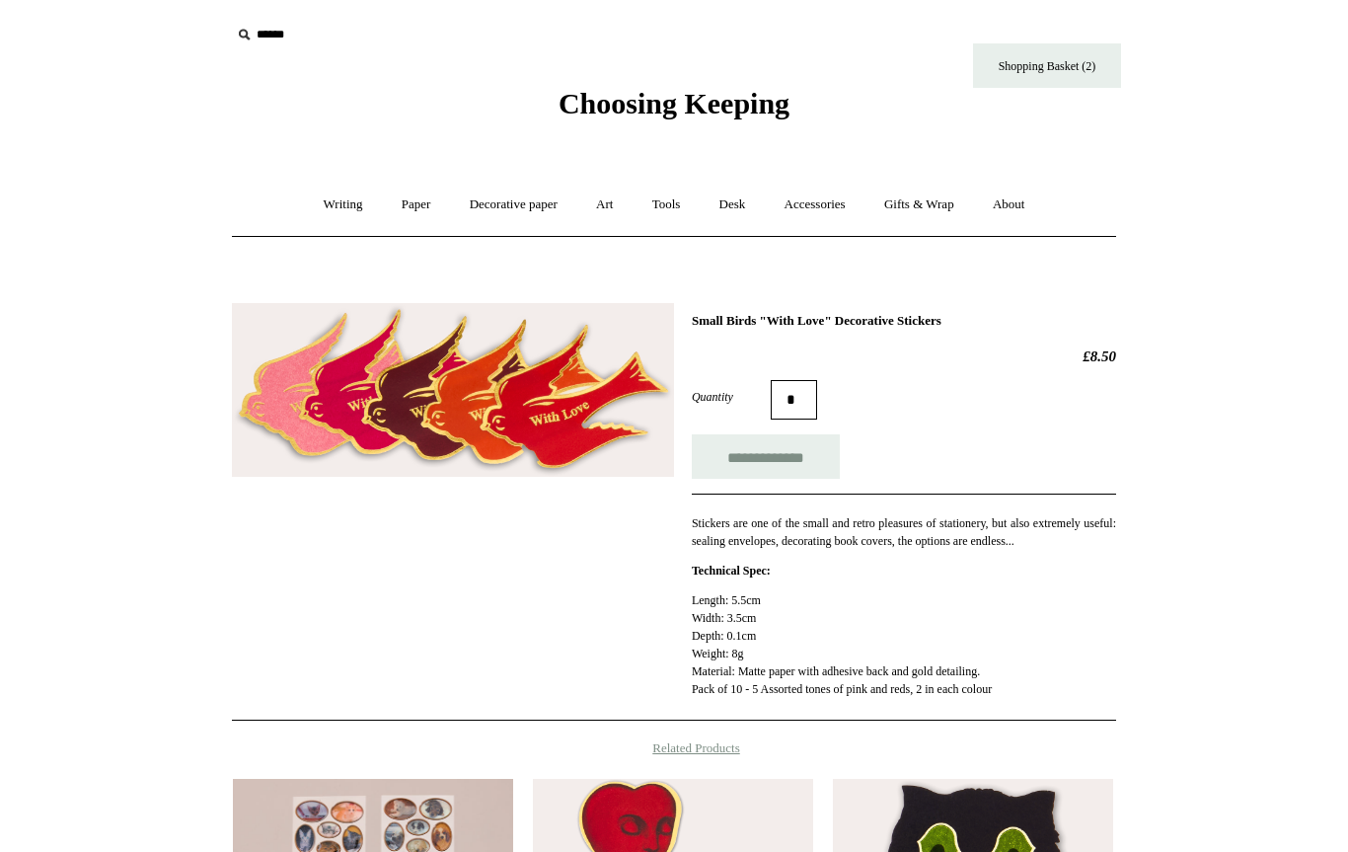
click at [800, 450] on input "**********" at bounding box center [766, 456] width 148 height 44
type input "**********"
click at [614, 215] on link "Art +" at bounding box center [604, 205] width 52 height 52
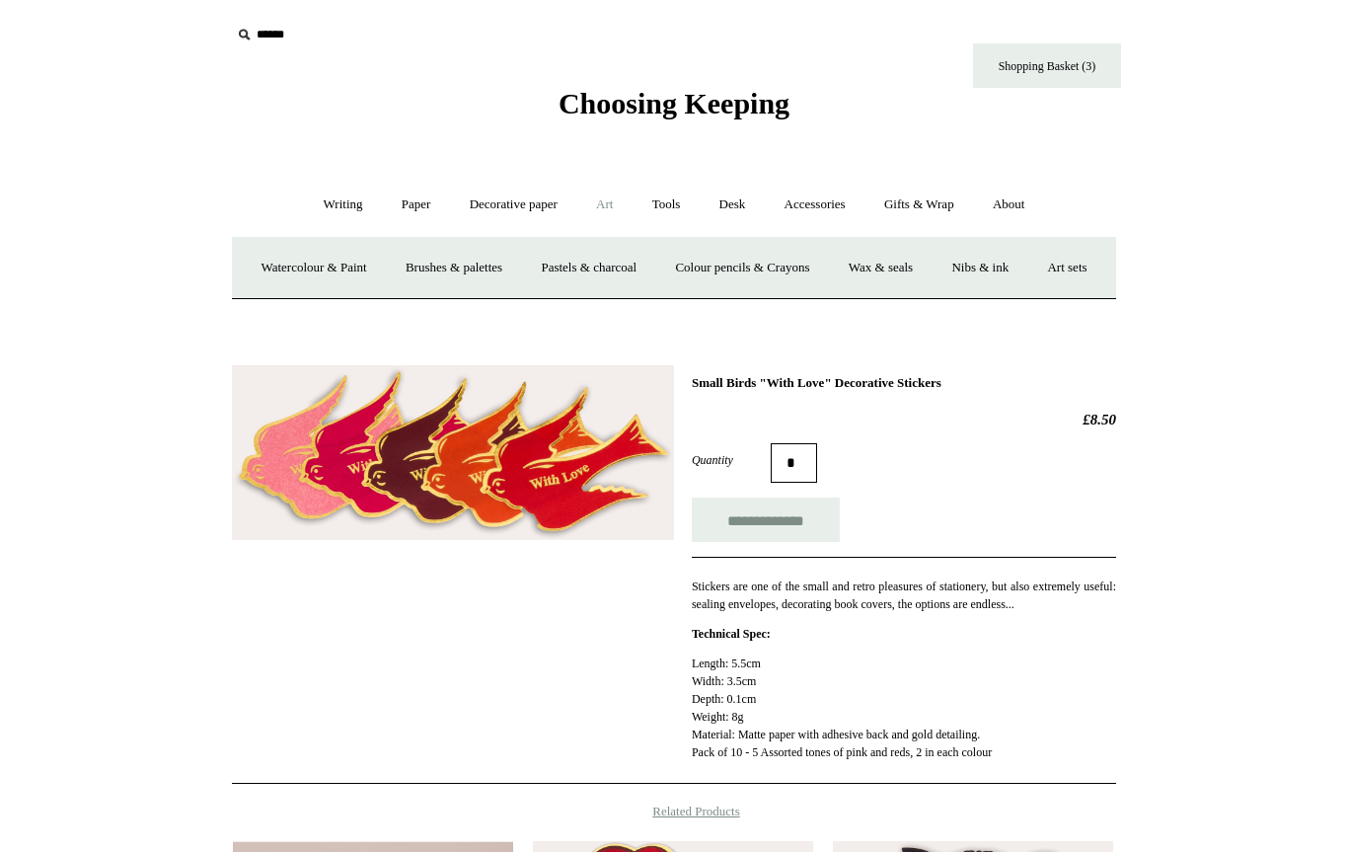
click at [374, 261] on link "Watercolour & Paint" at bounding box center [313, 268] width 141 height 52
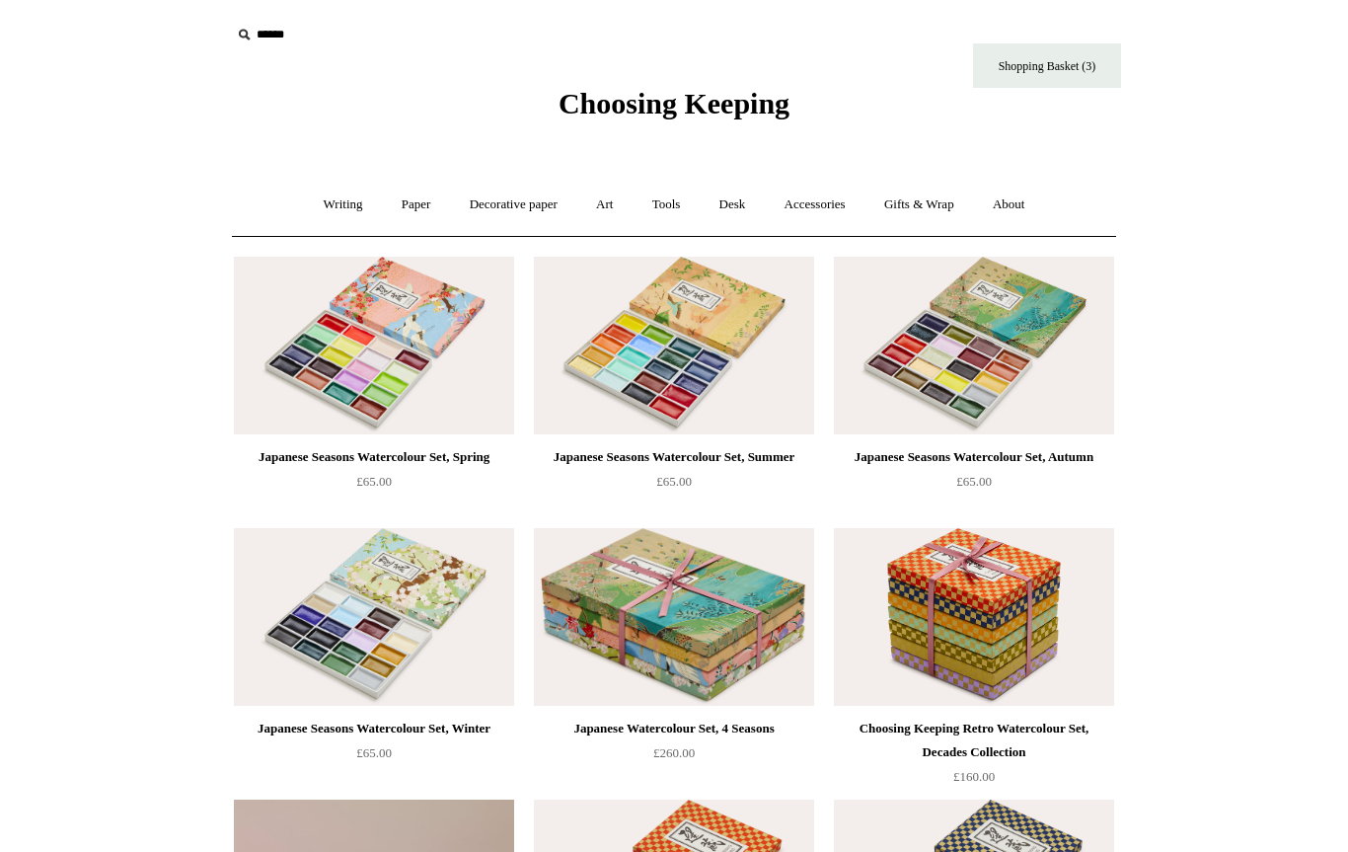
click at [827, 198] on link "Accessories +" at bounding box center [815, 205] width 97 height 52
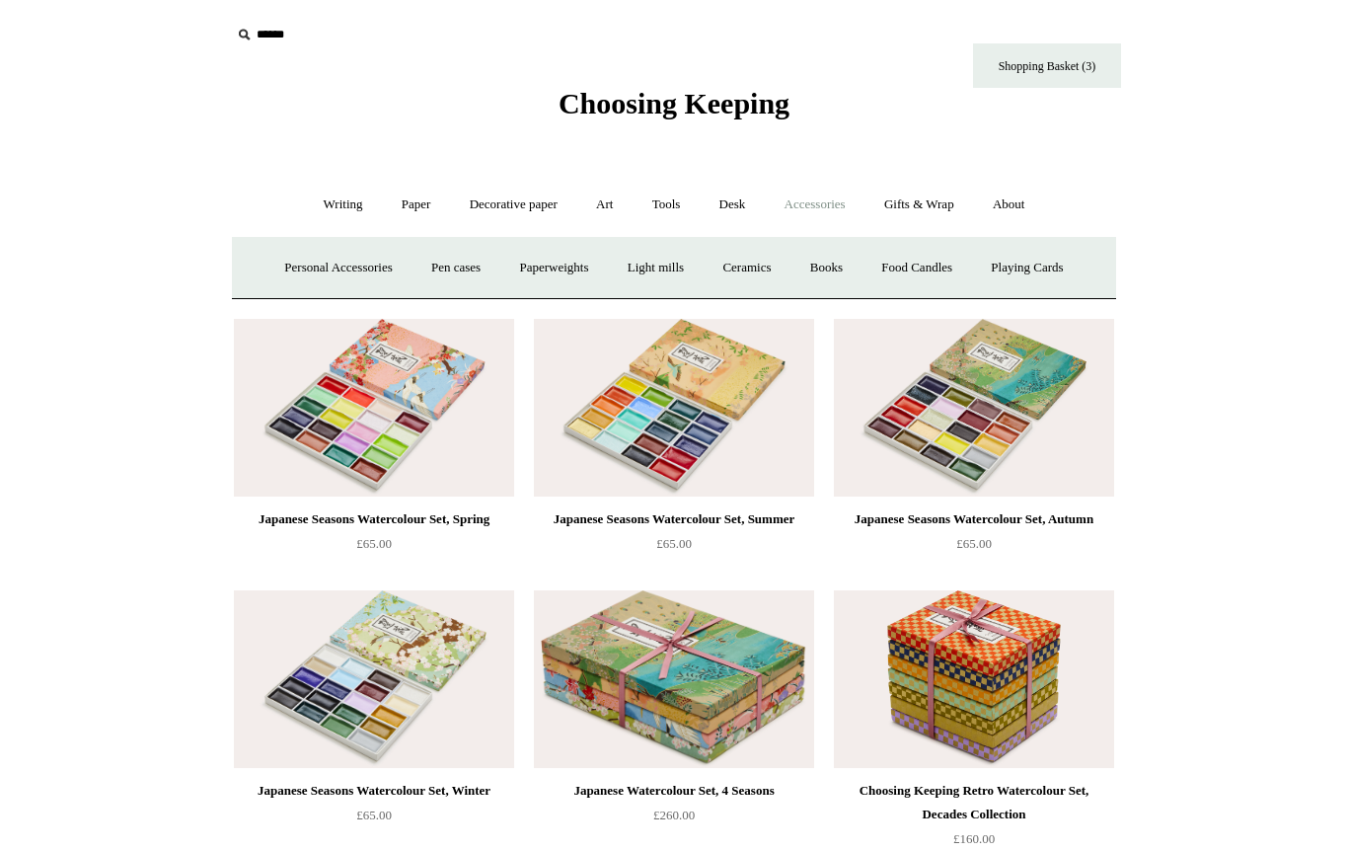
click at [361, 256] on link "Personal Accessories +" at bounding box center [337, 268] width 143 height 52
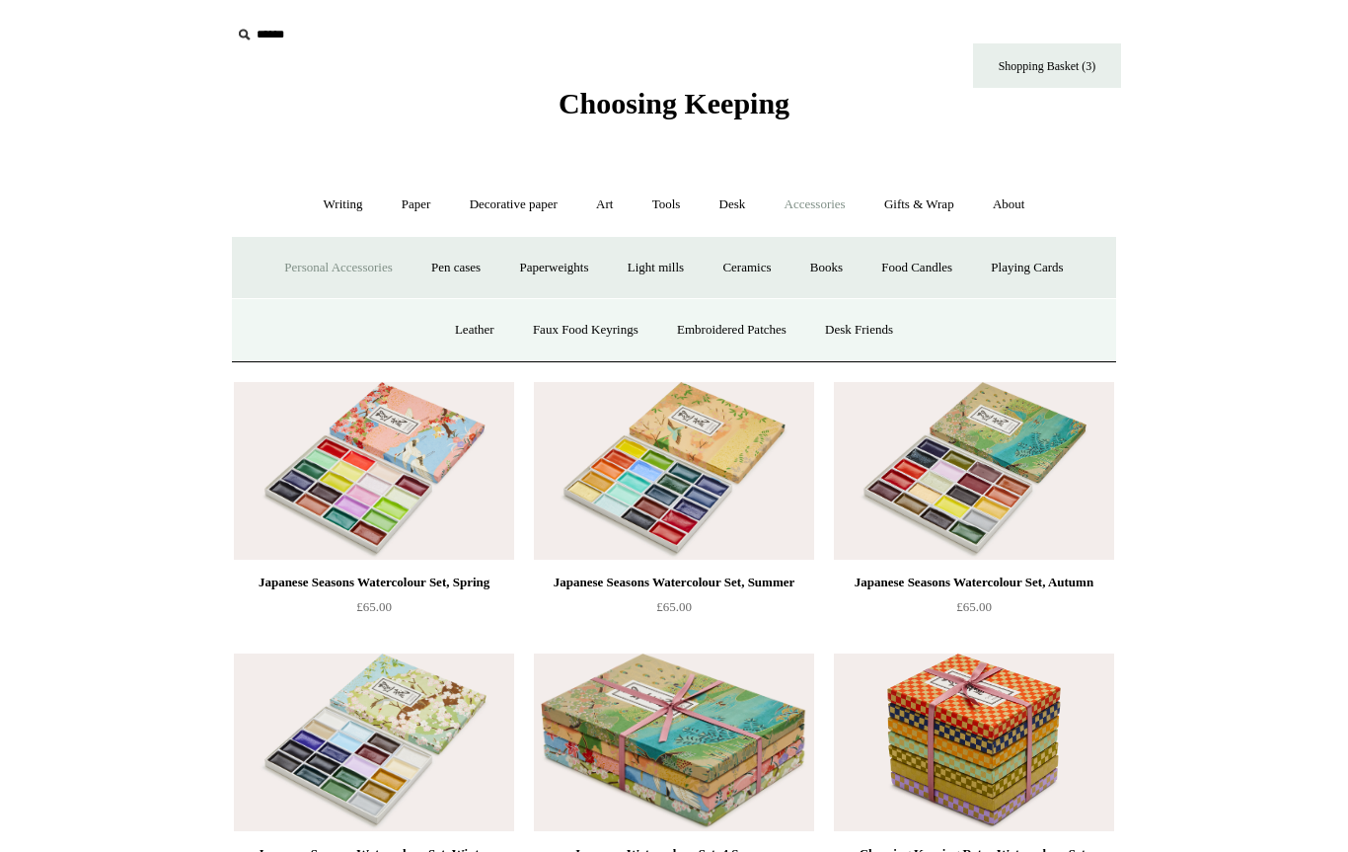
click at [742, 200] on link "Desk +" at bounding box center [733, 205] width 62 height 52
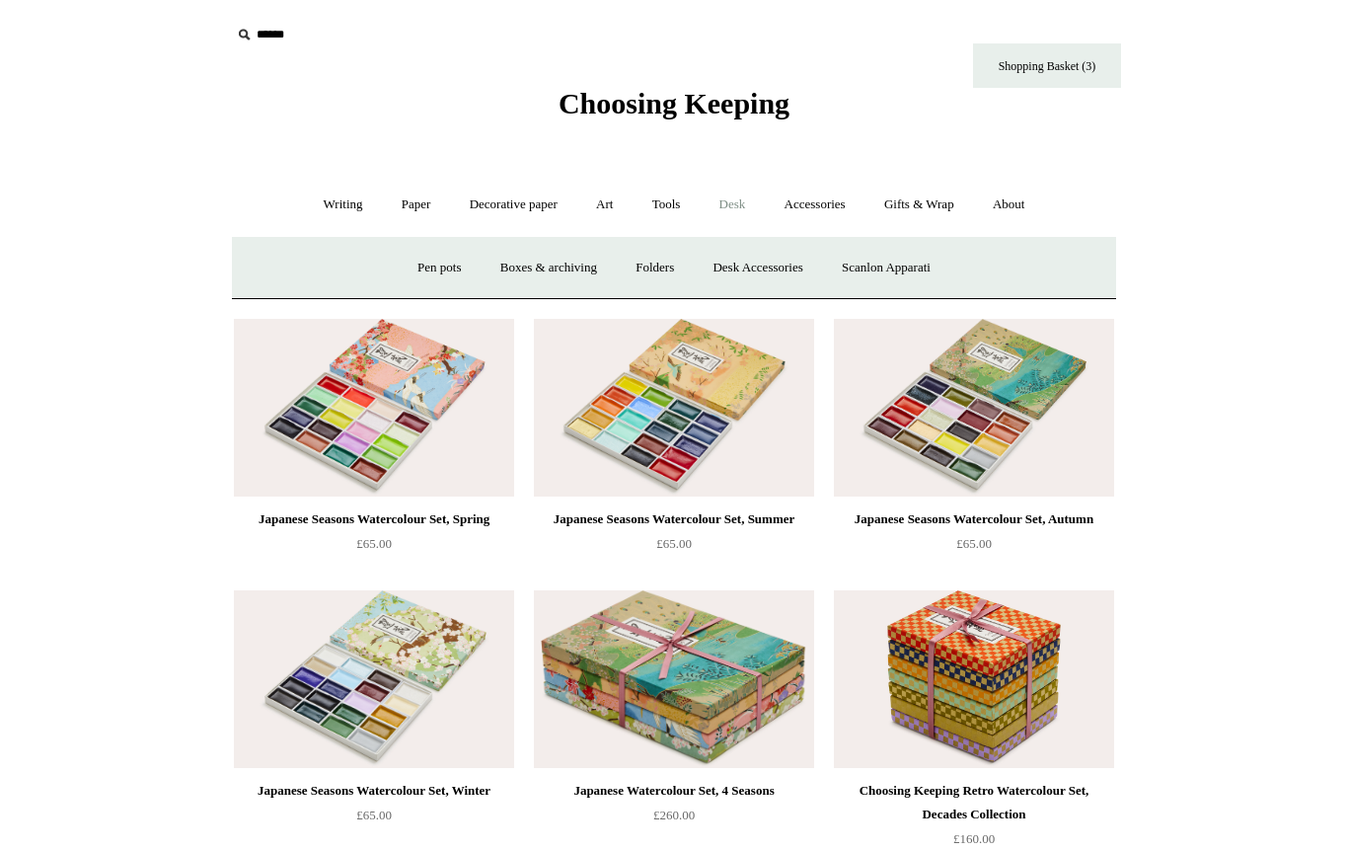
click at [440, 258] on link "Pen pots" at bounding box center [439, 268] width 79 height 52
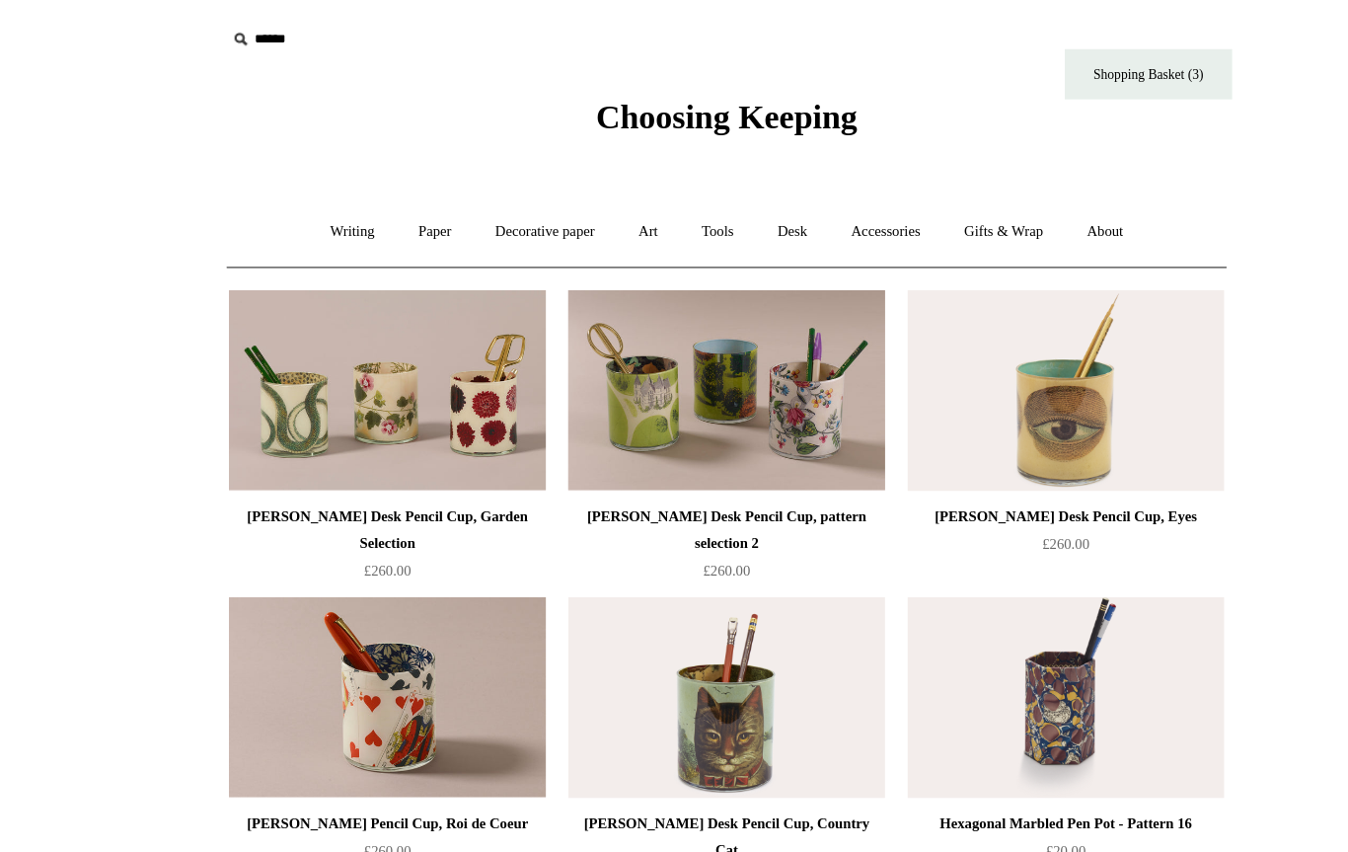
click at [1026, 71] on link "Shopping Basket (3)" at bounding box center [1047, 65] width 148 height 44
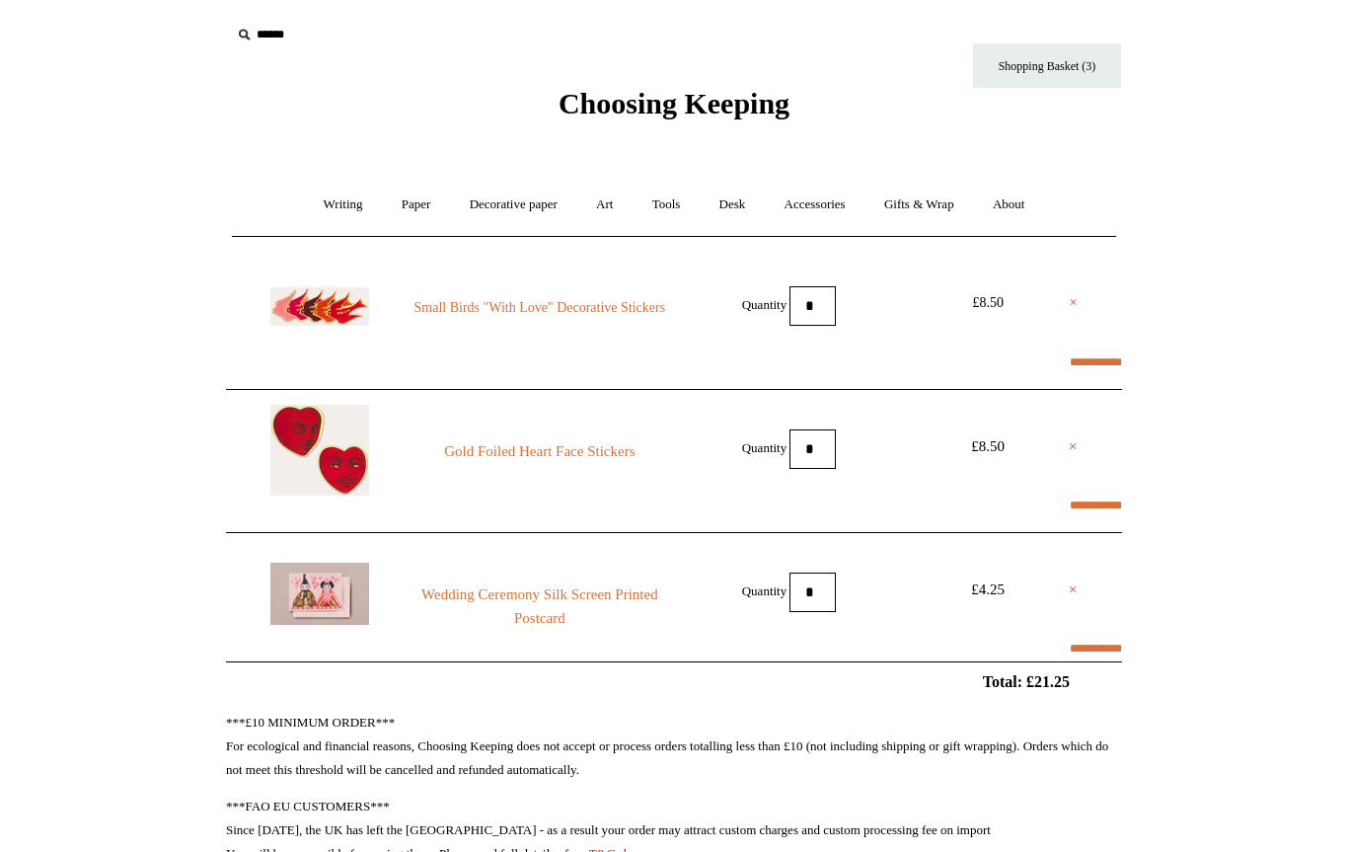
select select "**********"
type input "********"
select select "*******"
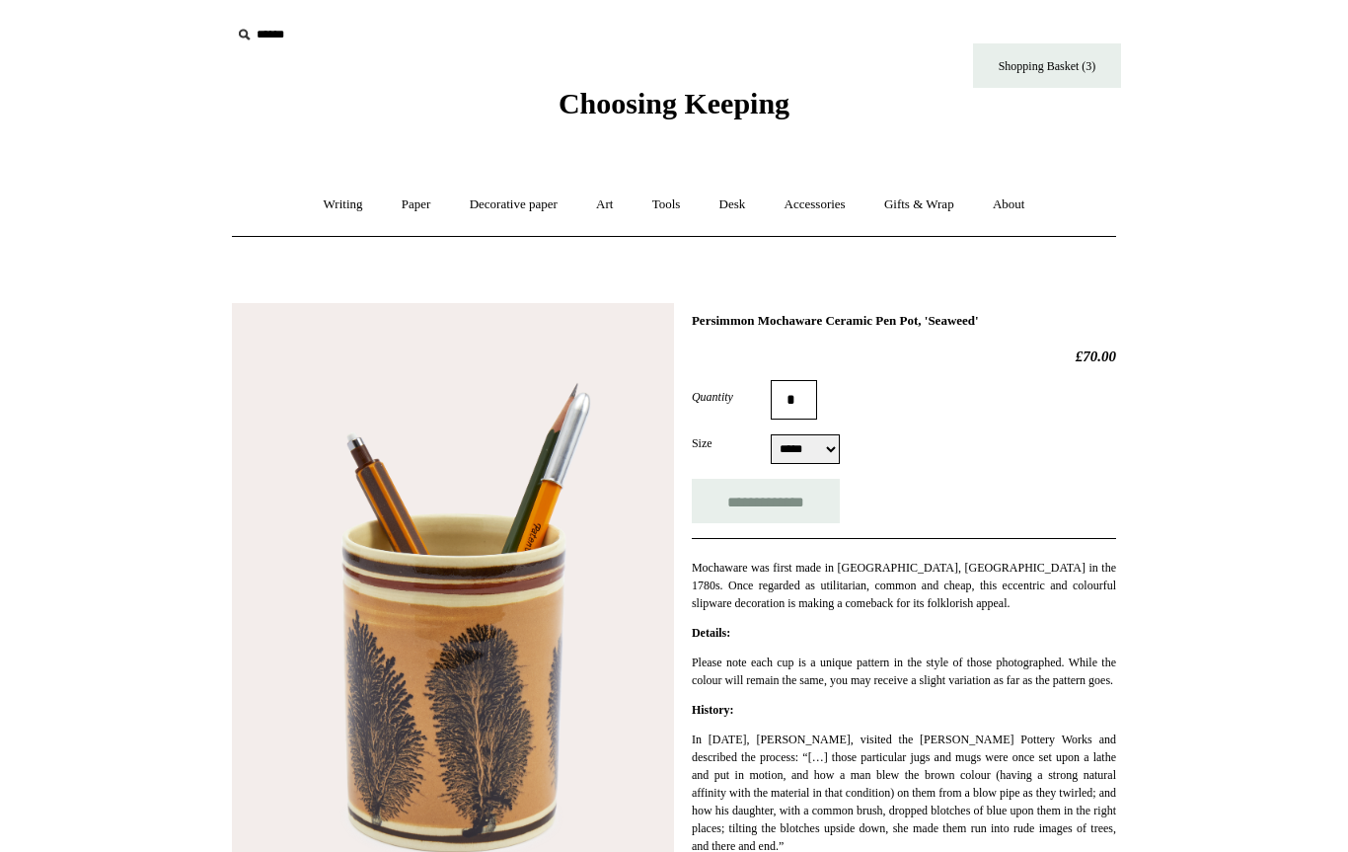
click at [329, 204] on link "Writing +" at bounding box center [343, 205] width 75 height 52
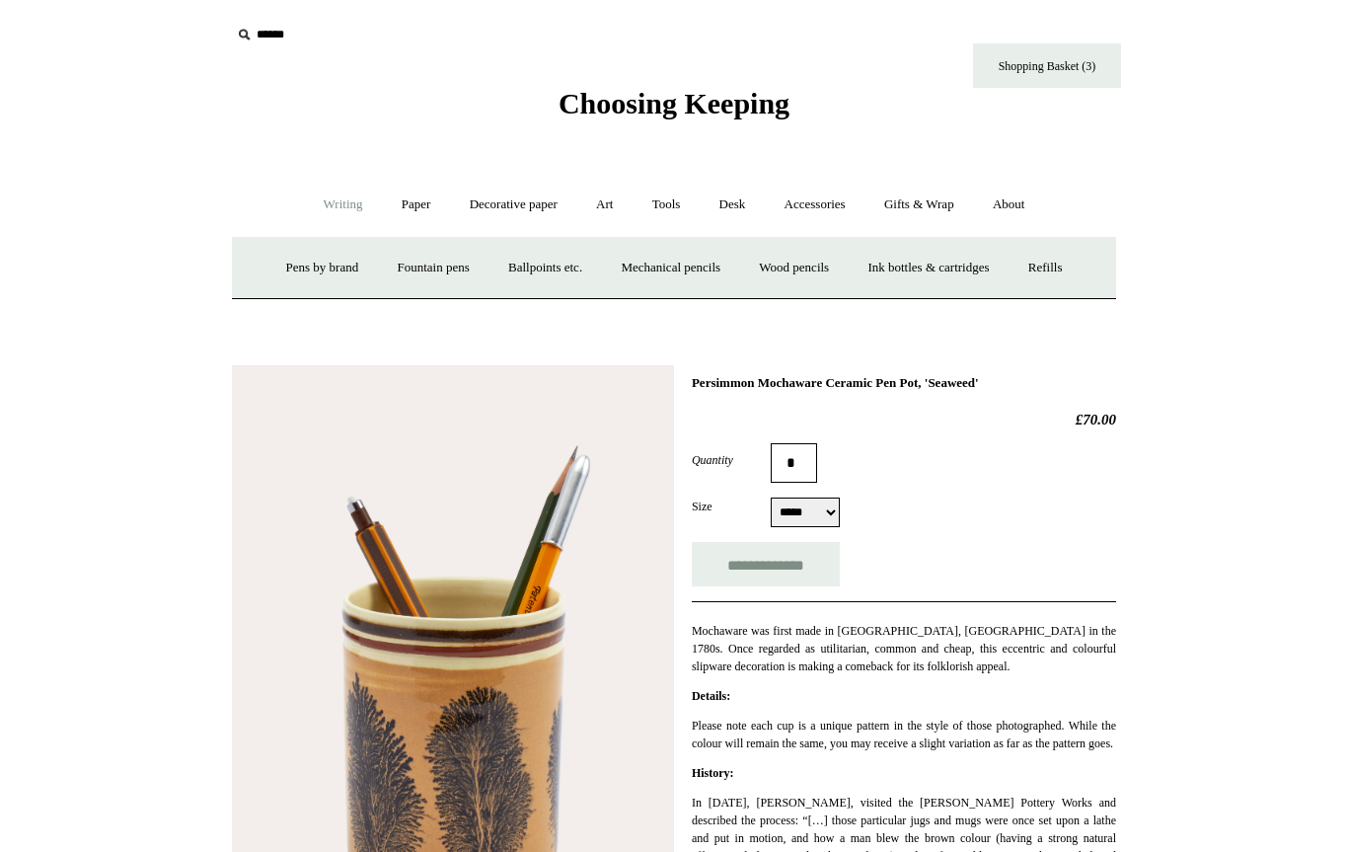
click at [839, 192] on link "Accessories +" at bounding box center [815, 205] width 97 height 52
click at [743, 199] on link "Desk +" at bounding box center [733, 205] width 62 height 52
click at [423, 261] on link "Pen pots" at bounding box center [439, 268] width 79 height 52
